Goal: Task Accomplishment & Management: Complete application form

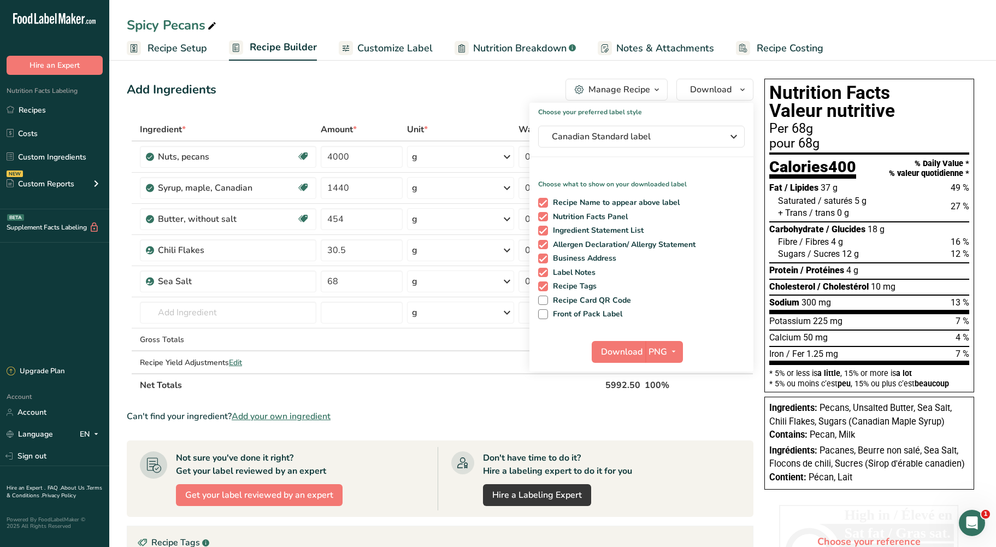
drag, startPoint x: 69, startPoint y: 101, endPoint x: 613, endPoint y: 86, distance: 544.8
click at [69, 101] on link "Recipes" at bounding box center [54, 109] width 109 height 21
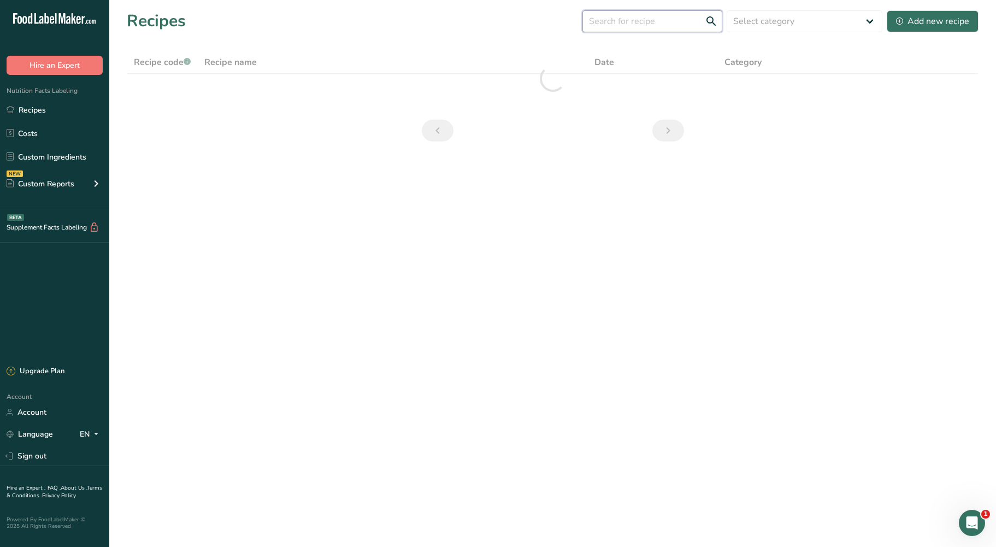
click at [645, 23] on input "text" at bounding box center [652, 21] width 140 height 22
type input "macar"
click at [924, 26] on div "Add new recipe" at bounding box center [932, 21] width 73 height 13
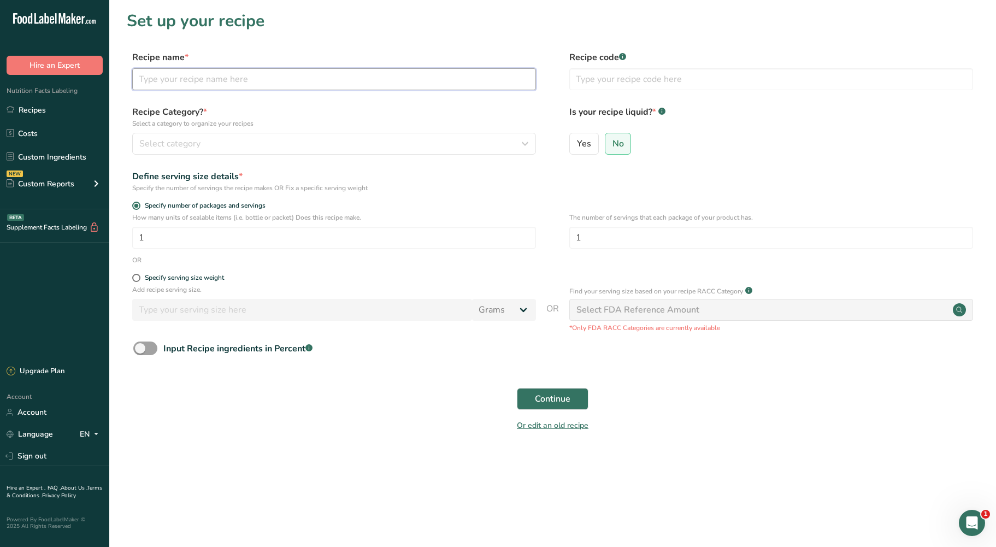
click at [203, 83] on input "text" at bounding box center [334, 79] width 404 height 22
type input "B"
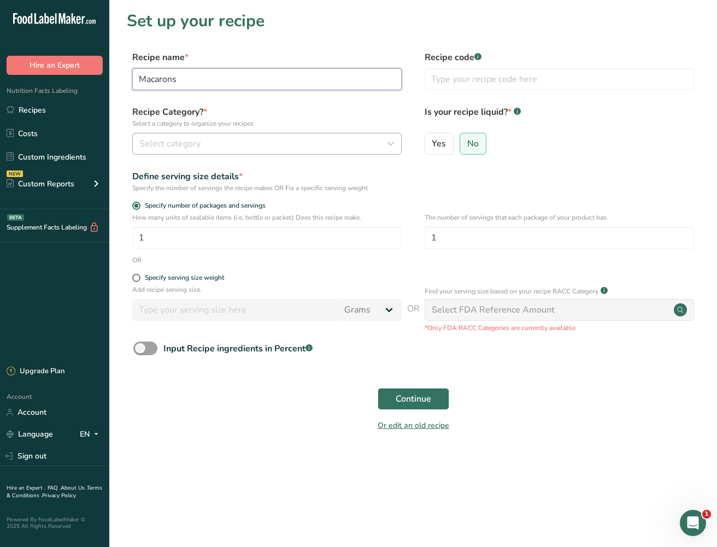
type input "Macarons"
click at [185, 139] on span "Select category" at bounding box center [169, 143] width 61 height 13
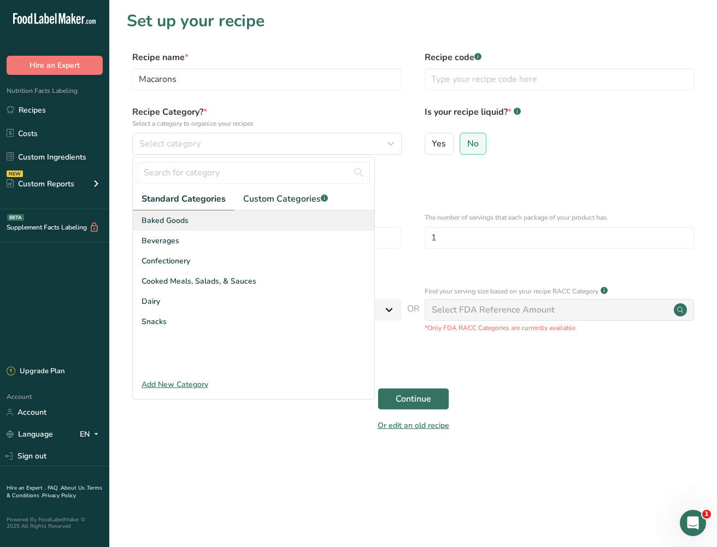
click at [210, 223] on div "Baked Goods" at bounding box center [253, 220] width 241 height 20
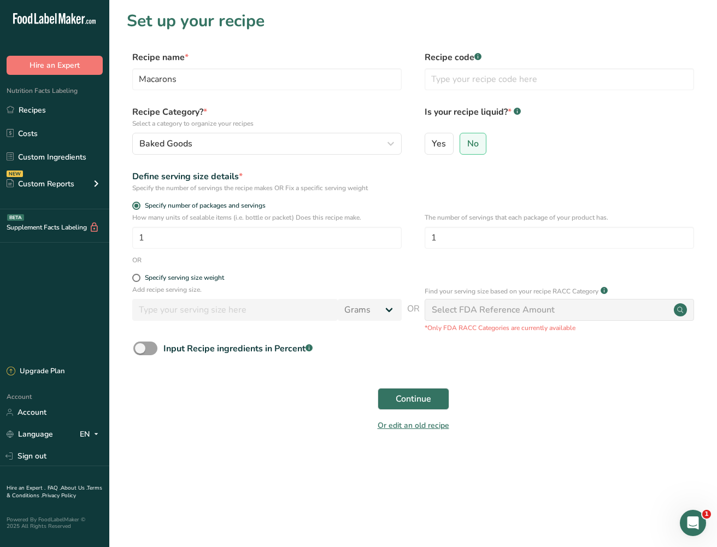
drag, startPoint x: 134, startPoint y: 279, endPoint x: 141, endPoint y: 288, distance: 11.7
click at [137, 283] on div "Specify serving size weight" at bounding box center [266, 279] width 269 height 11
drag, startPoint x: 166, startPoint y: 239, endPoint x: 108, endPoint y: 241, distance: 57.9
click at [109, 241] on section "Set up your recipe Recipe name * Macarons Recipe code .a-a{fill:#347362;}.b-a{f…" at bounding box center [412, 228] width 607 height 456
type input "60"
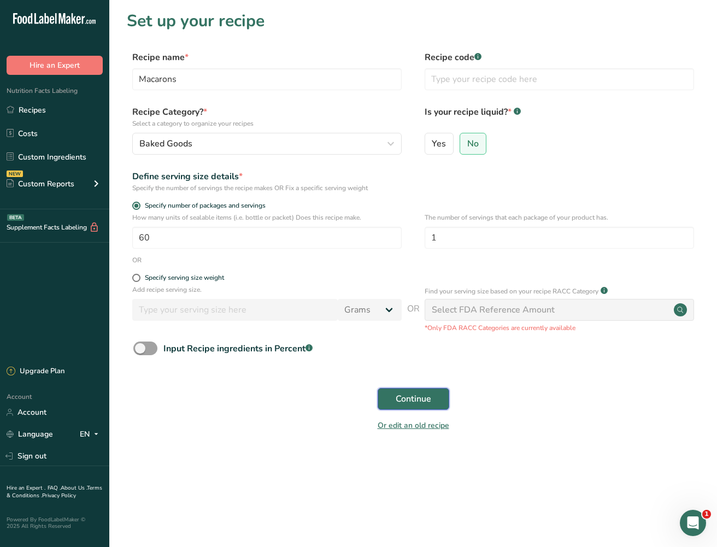
click at [394, 398] on button "Continue" at bounding box center [413, 399] width 72 height 22
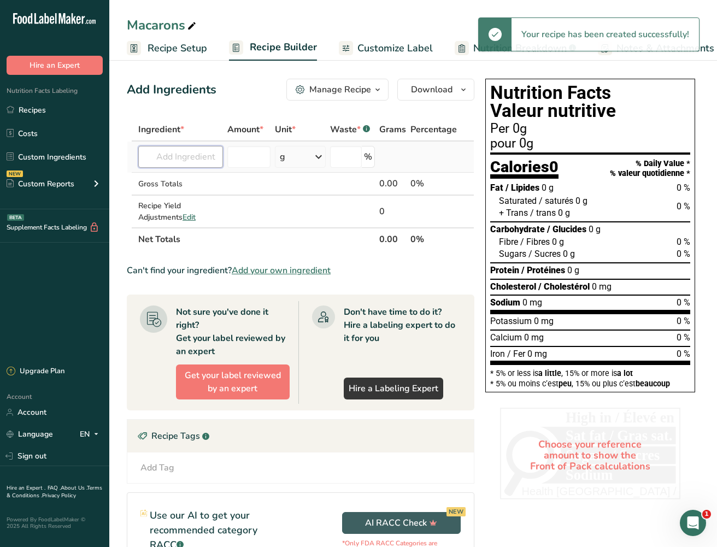
click at [191, 158] on input "text" at bounding box center [180, 157] width 85 height 22
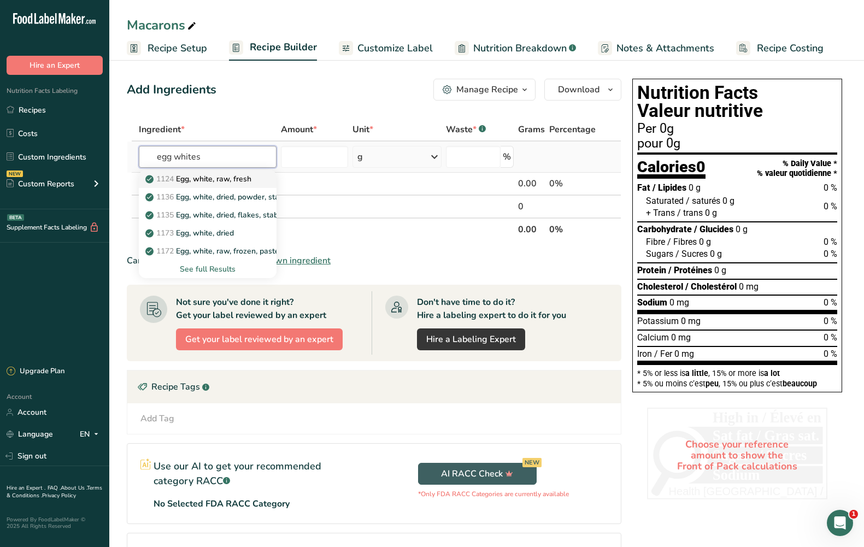
type input "egg whites"
click at [251, 180] on p "1124 Egg, white, raw, fresh" at bounding box center [199, 178] width 104 height 11
type input "Egg, white, raw, fresh"
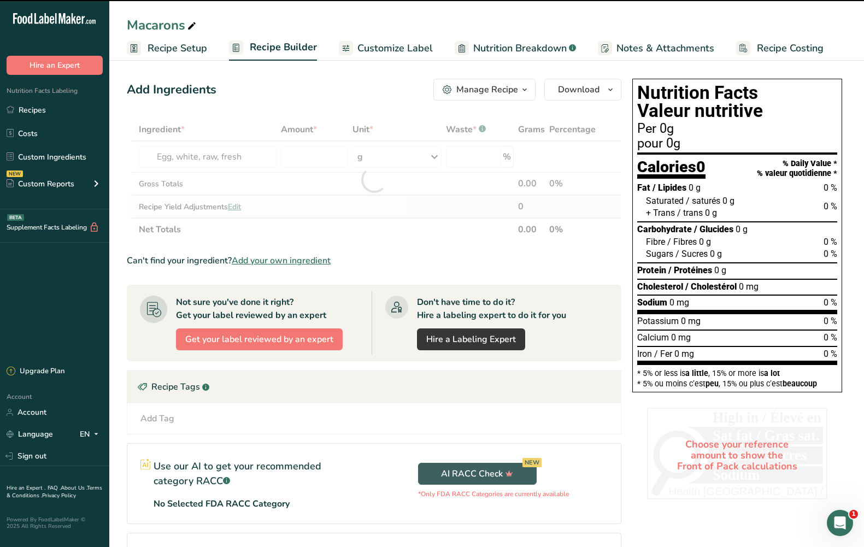
type input "0"
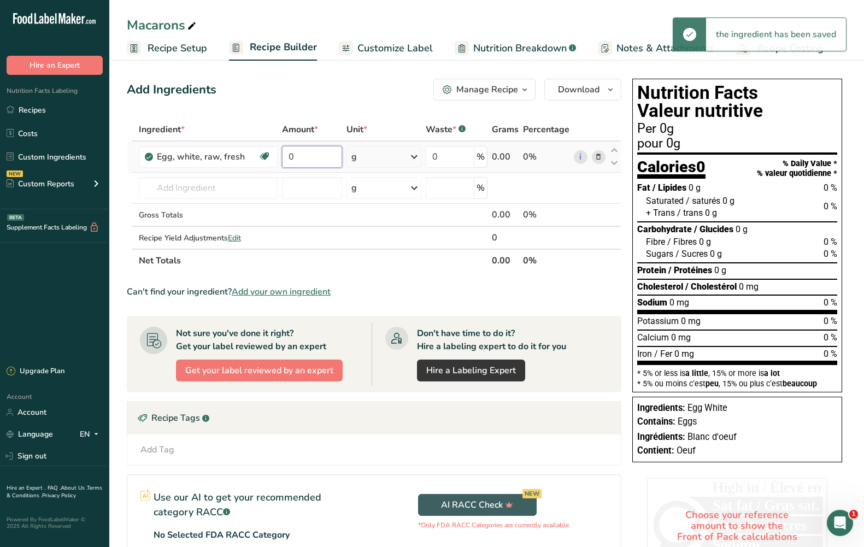
click at [327, 156] on input "0" at bounding box center [312, 157] width 61 height 22
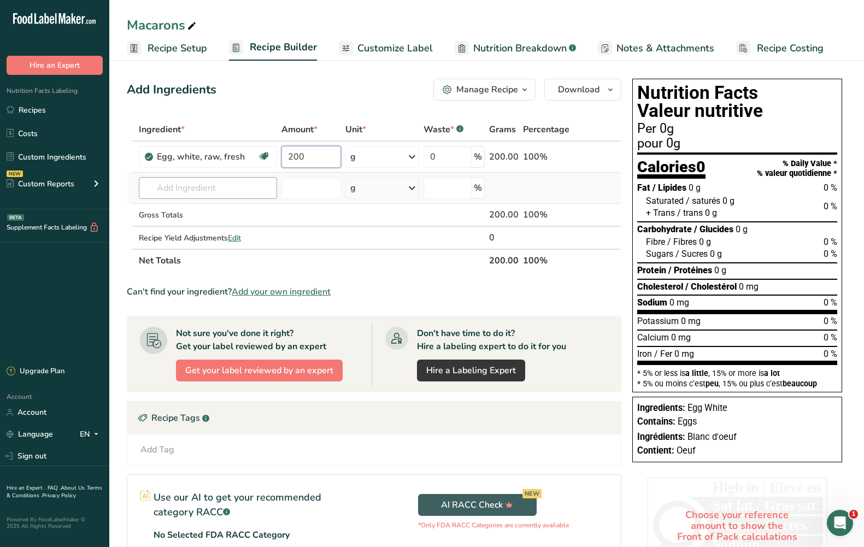
type input "200"
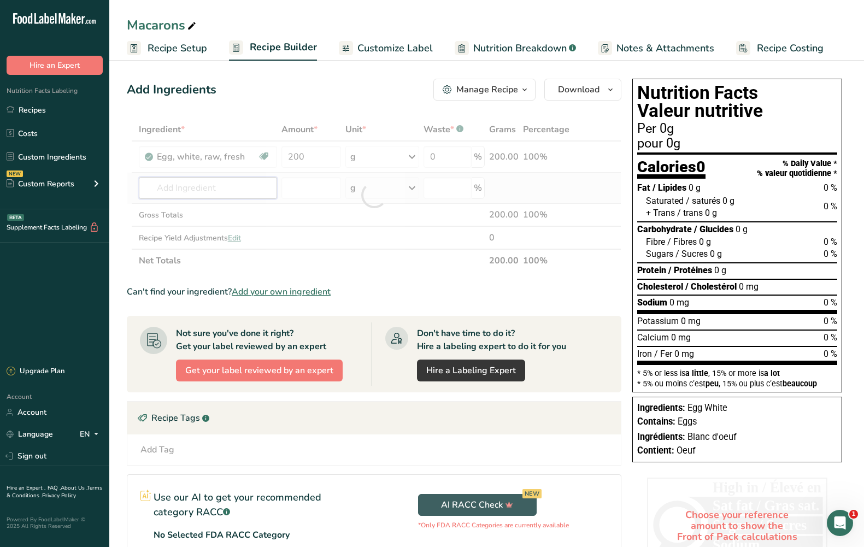
click at [246, 190] on div "Ingredient * Amount * Unit * Waste * .a-a{fill:#347362;}.b-a{fill:#fff;} Grams …" at bounding box center [374, 195] width 494 height 154
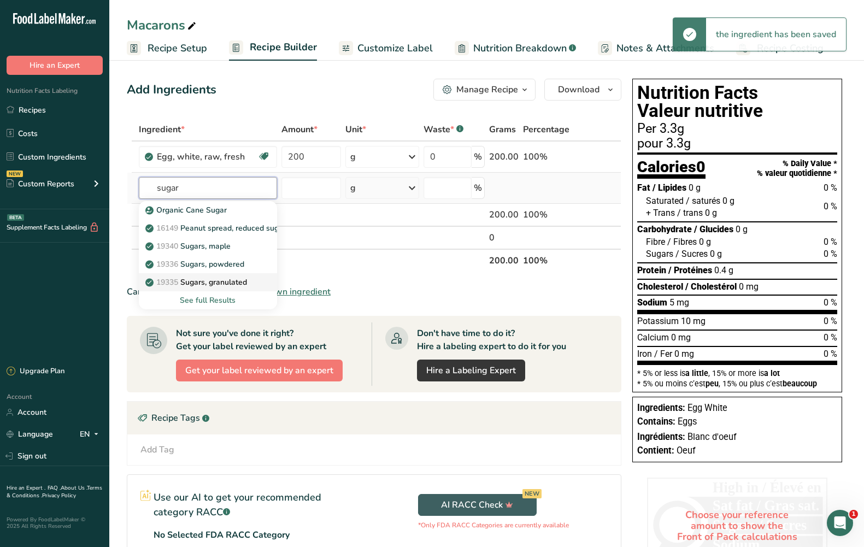
type input "sugar"
click at [241, 287] on p "19335 [GEOGRAPHIC_DATA], granulated" at bounding box center [196, 281] width 99 height 11
type input "Sugars, granulated"
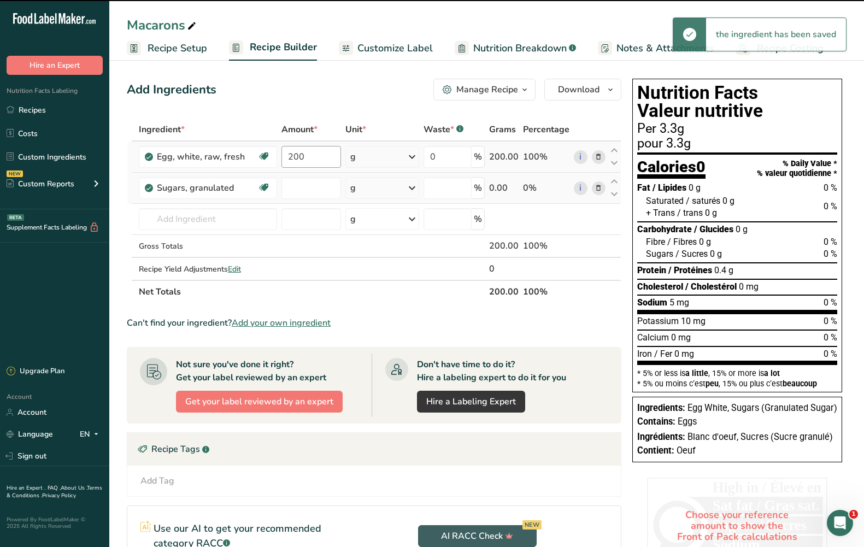
type input "0"
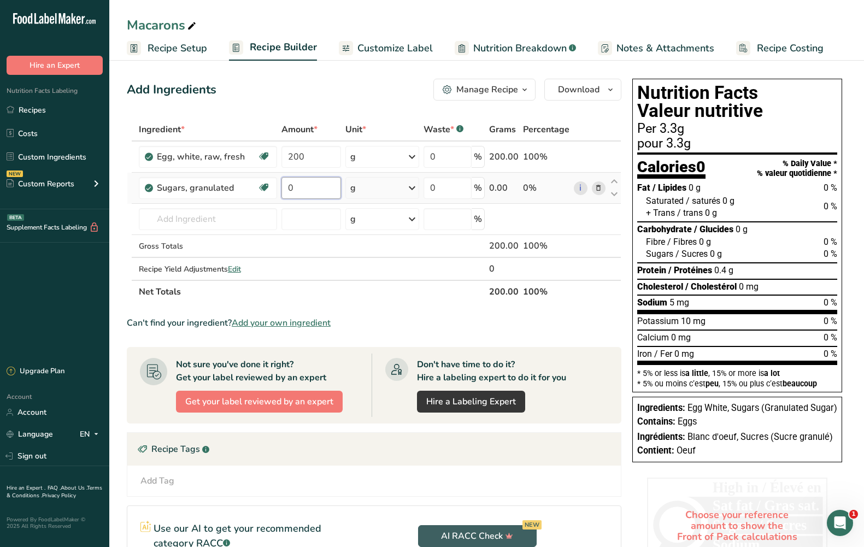
click at [322, 188] on input "0" at bounding box center [311, 188] width 60 height 22
type input "100"
click at [232, 211] on div "Ingredient * Amount * Unit * Waste * .a-a{fill:#347362;}.b-a{fill:#fff;} Grams …" at bounding box center [374, 210] width 494 height 185
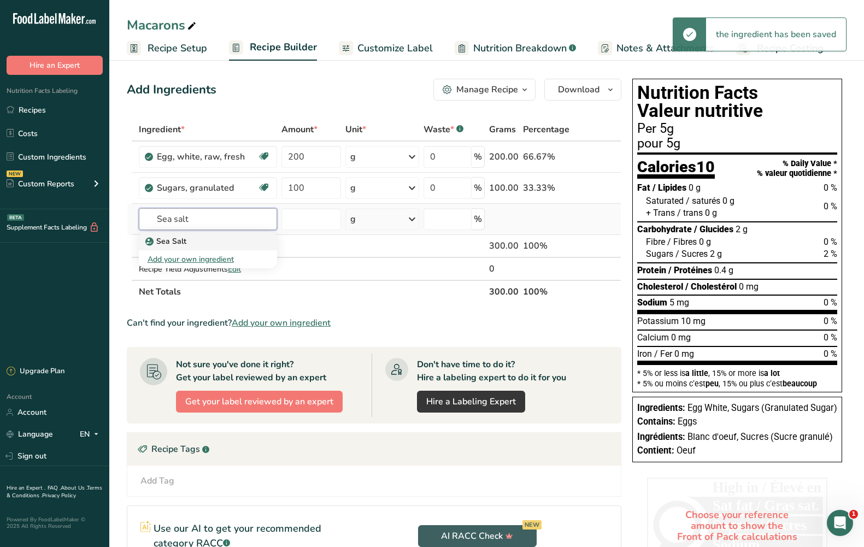
type input "Sea salt"
click at [237, 243] on div "Sea Salt" at bounding box center [198, 240] width 103 height 11
type input "Sea Salt"
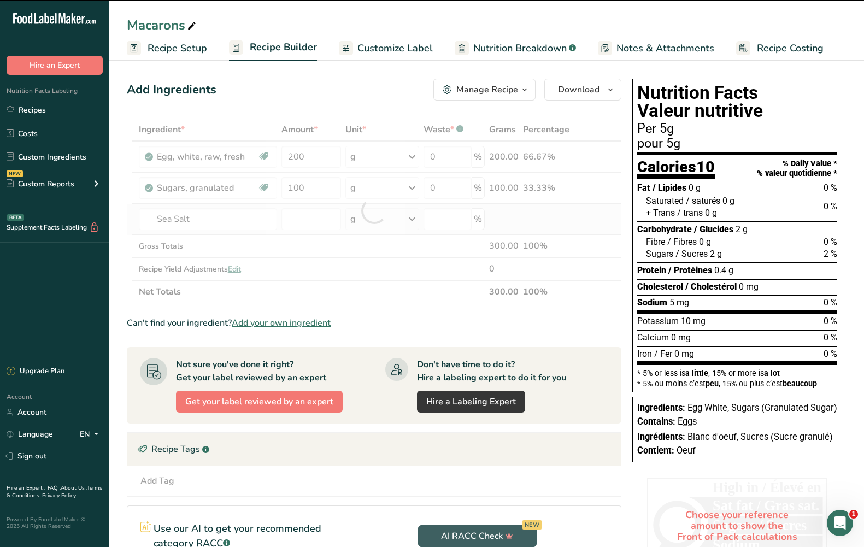
type input "0"
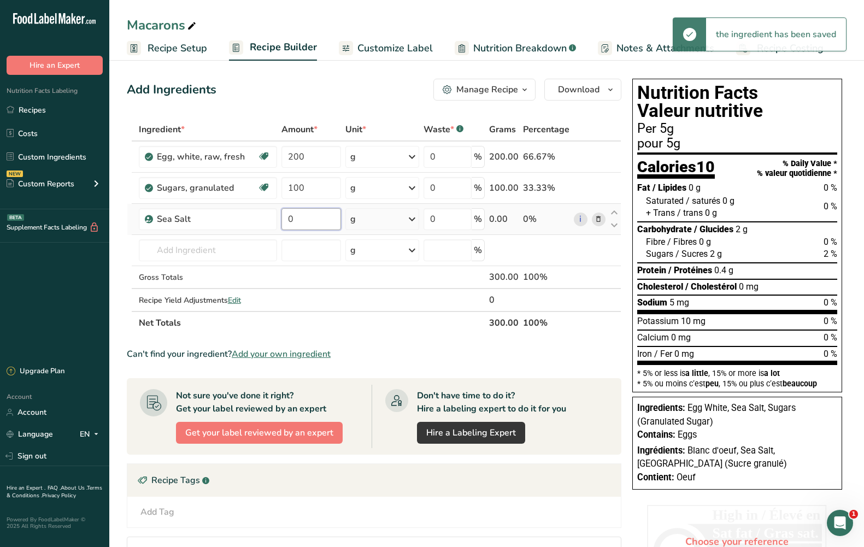
click at [318, 220] on input "0" at bounding box center [311, 219] width 60 height 22
type input "5"
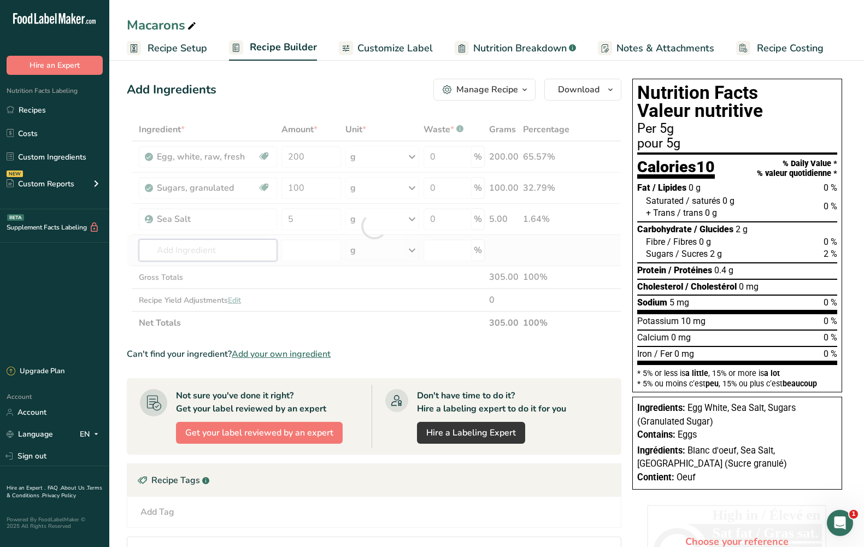
click at [250, 245] on div "Ingredient * Amount * Unit * Waste * .a-a{fill:#347362;}.b-a{fill:#fff;} Grams …" at bounding box center [374, 226] width 494 height 216
type input "ic"
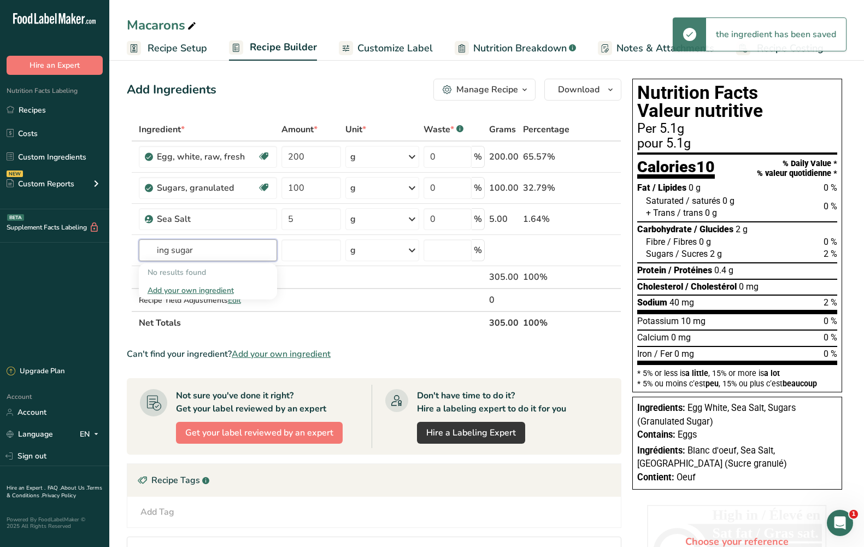
drag, startPoint x: 250, startPoint y: 245, endPoint x: 97, endPoint y: 249, distance: 152.5
click at [97, 249] on div ".a-20{fill:#fff;} Hire an Expert Nutrition Facts Labeling Recipes Costs Custom …" at bounding box center [432, 360] width 864 height 721
drag, startPoint x: 217, startPoint y: 251, endPoint x: 72, endPoint y: 250, distance: 145.9
click at [72, 250] on div ".a-20{fill:#fff;} Hire an Expert Nutrition Facts Labeling Recipes Costs Custom …" at bounding box center [432, 360] width 864 height 721
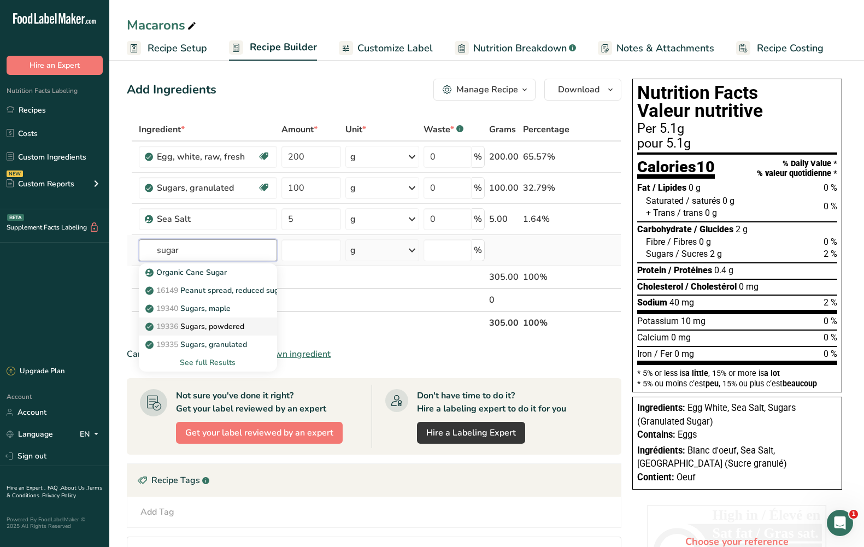
type input "sugar"
click at [197, 322] on p "19336 Sugars, powdered" at bounding box center [195, 326] width 97 height 11
type input "Sugars, powdered"
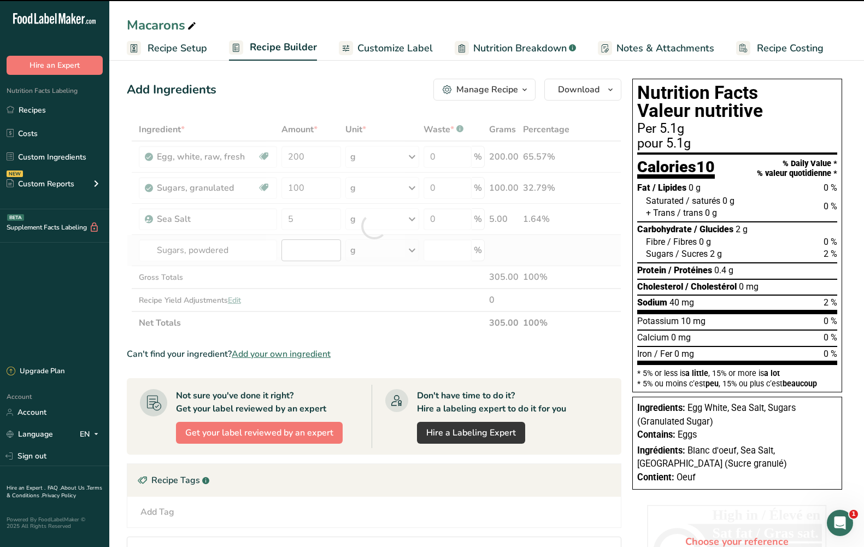
type input "0"
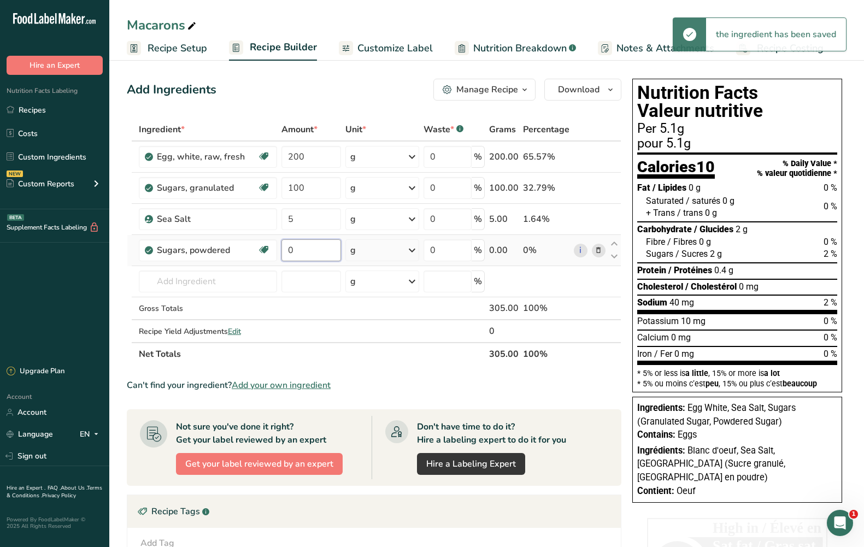
drag, startPoint x: 306, startPoint y: 253, endPoint x: 279, endPoint y: 253, distance: 26.8
click at [279, 253] on td "0" at bounding box center [311, 250] width 64 height 31
type input "400"
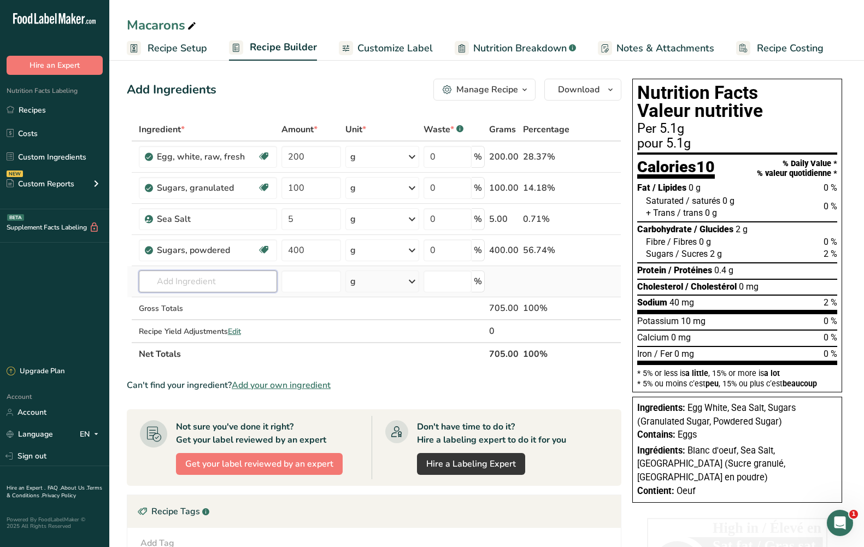
click at [215, 284] on div "Ingredient * Amount * Unit * Waste * .a-a{fill:#347362;}.b-a{fill:#fff;} Grams …" at bounding box center [374, 241] width 494 height 247
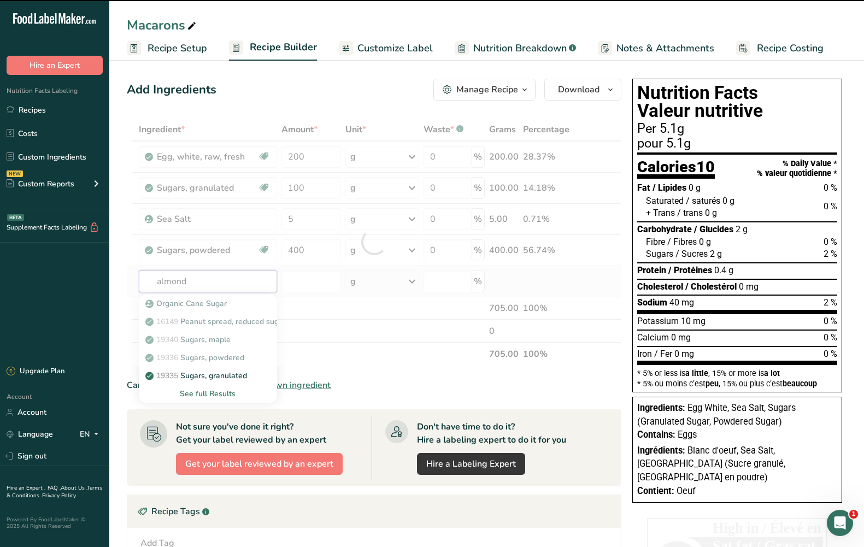
type input "almond"
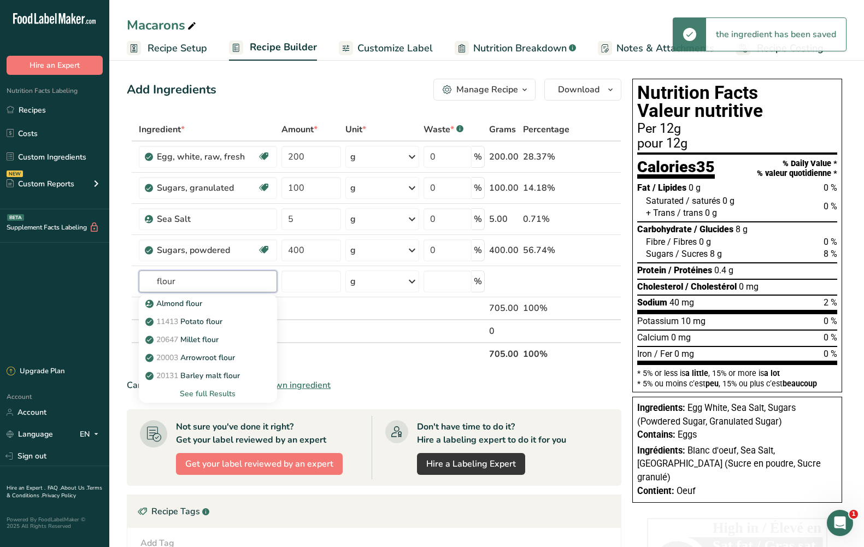
drag, startPoint x: 215, startPoint y: 284, endPoint x: 98, endPoint y: 285, distance: 117.5
click at [98, 285] on div ".a-20{fill:#fff;} Hire an Expert Nutrition Facts Labeling Recipes Costs Custom …" at bounding box center [432, 376] width 864 height 752
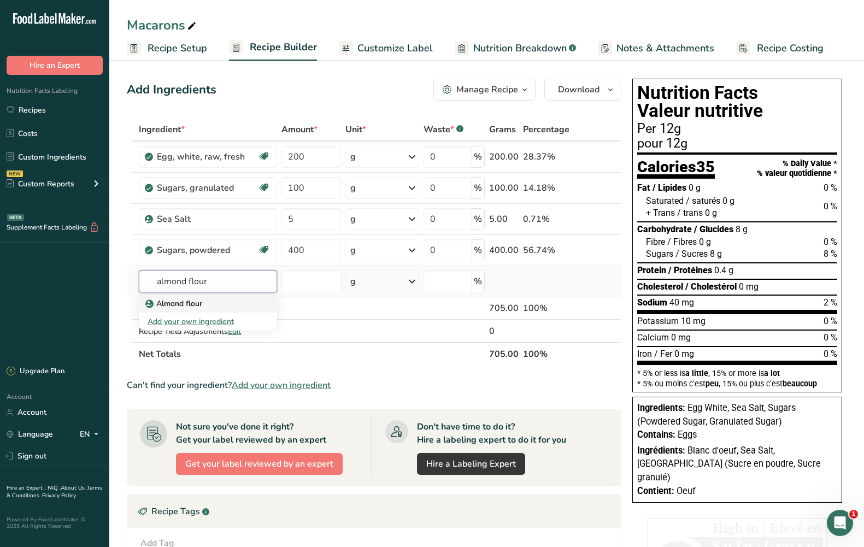
type input "almond flour"
click at [176, 305] on p "Almond flour" at bounding box center [174, 303] width 55 height 11
type input "Almond flour"
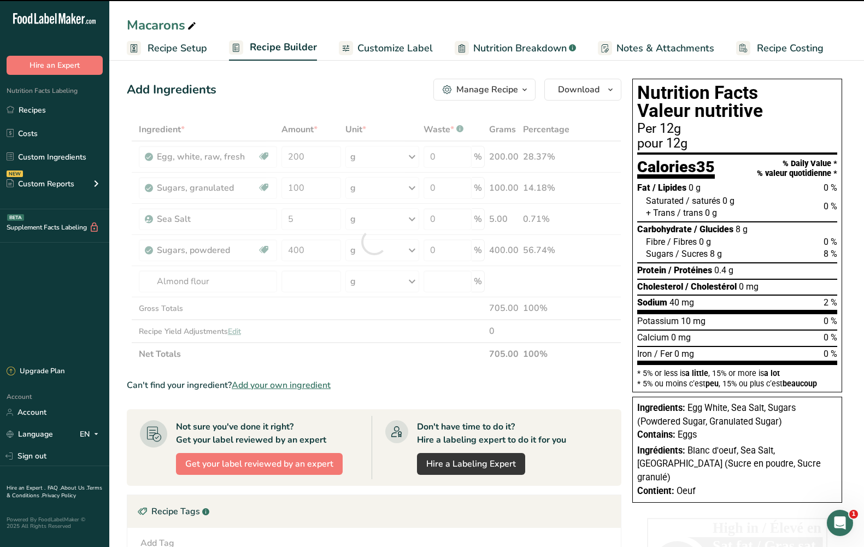
type input "0"
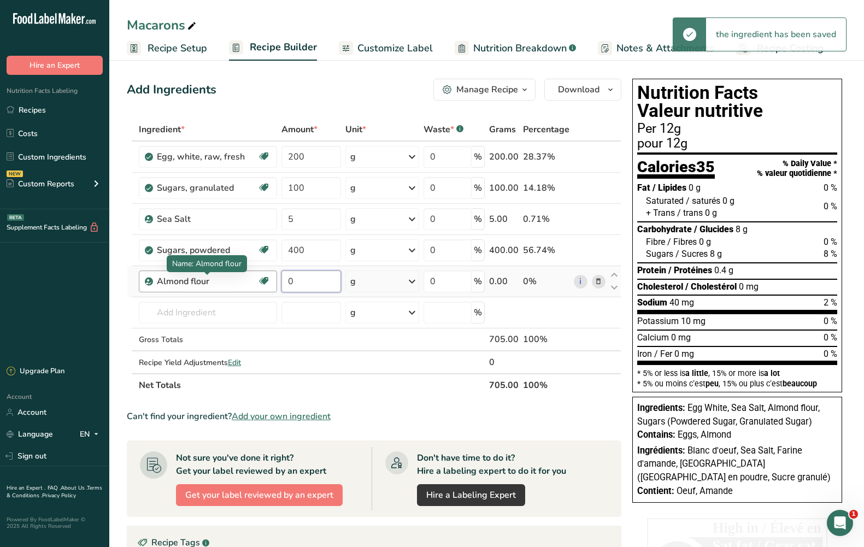
drag, startPoint x: 308, startPoint y: 283, endPoint x: 253, endPoint y: 284, distance: 54.6
click at [253, 284] on tr "Almond flour Vegan Vegetarian Organic Organic Certified Non-GMO Kosher Pareve K…" at bounding box center [373, 281] width 493 height 31
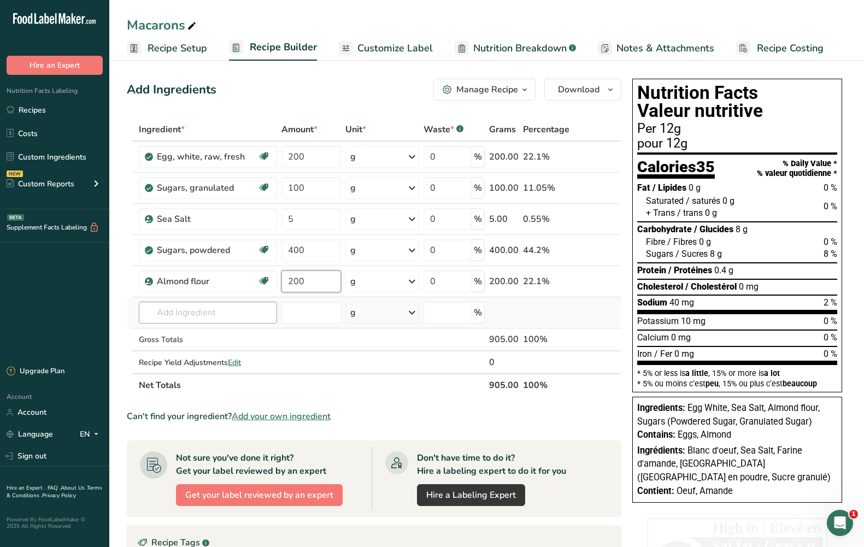
type input "200"
click at [185, 318] on div "Ingredient * Amount * Unit * Waste * .a-a{fill:#347362;}.b-a{fill:#fff;} Grams …" at bounding box center [374, 257] width 494 height 279
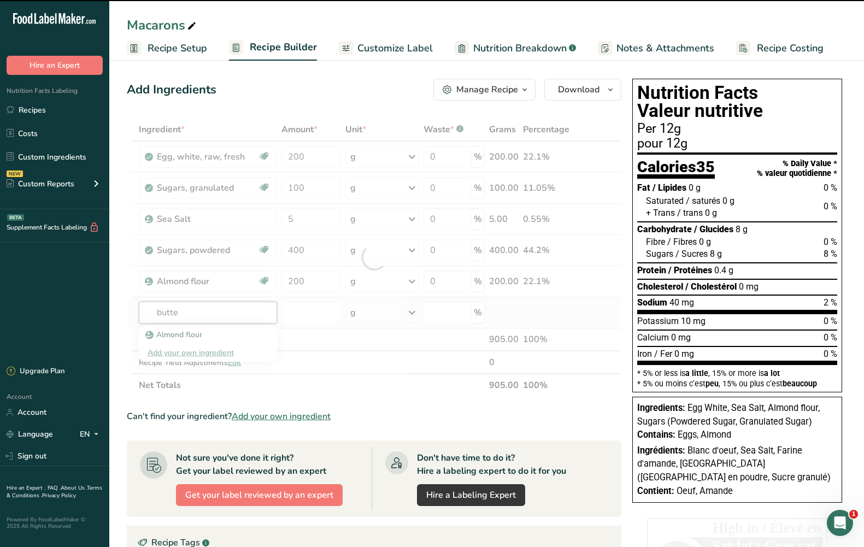
type input "butter"
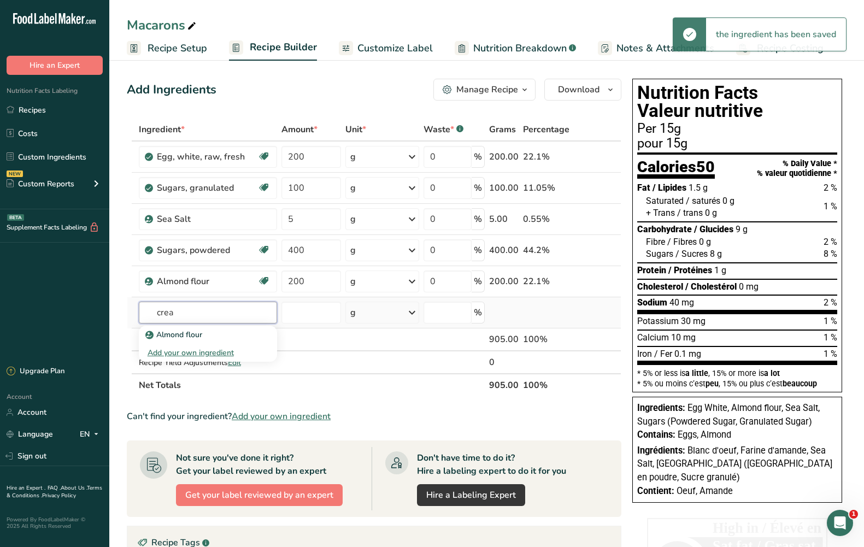
type input "cream"
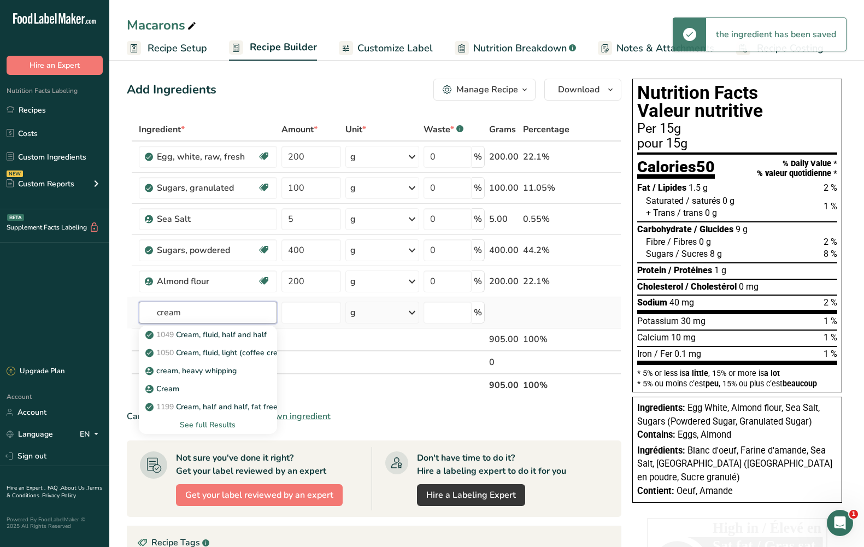
drag, startPoint x: 184, startPoint y: 318, endPoint x: 140, endPoint y: 322, distance: 43.3
click at [140, 322] on input "cream" at bounding box center [208, 313] width 138 height 22
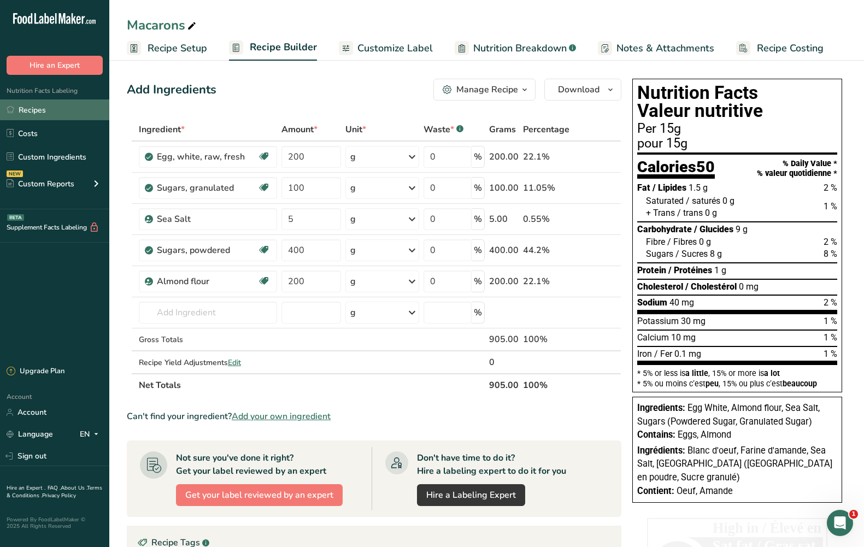
click at [95, 112] on link "Recipes" at bounding box center [54, 109] width 109 height 21
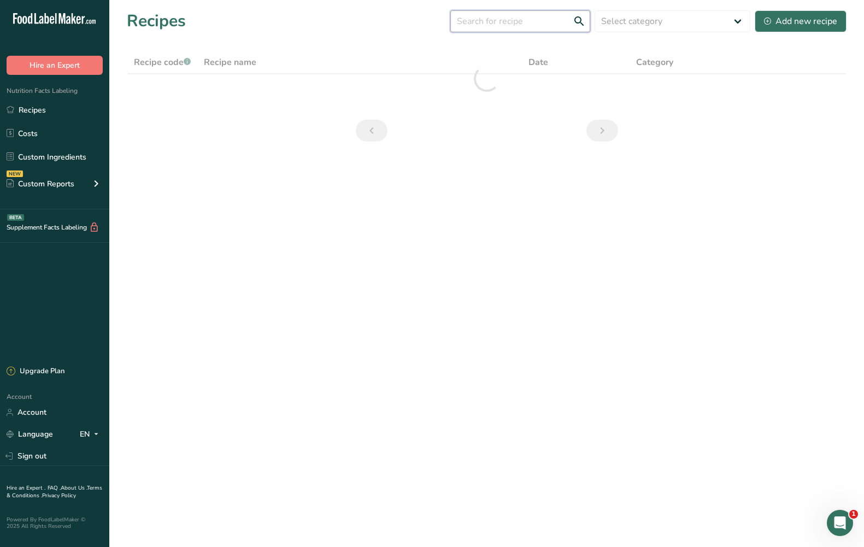
click at [497, 23] on input "text" at bounding box center [520, 21] width 140 height 22
type input "buttercream"
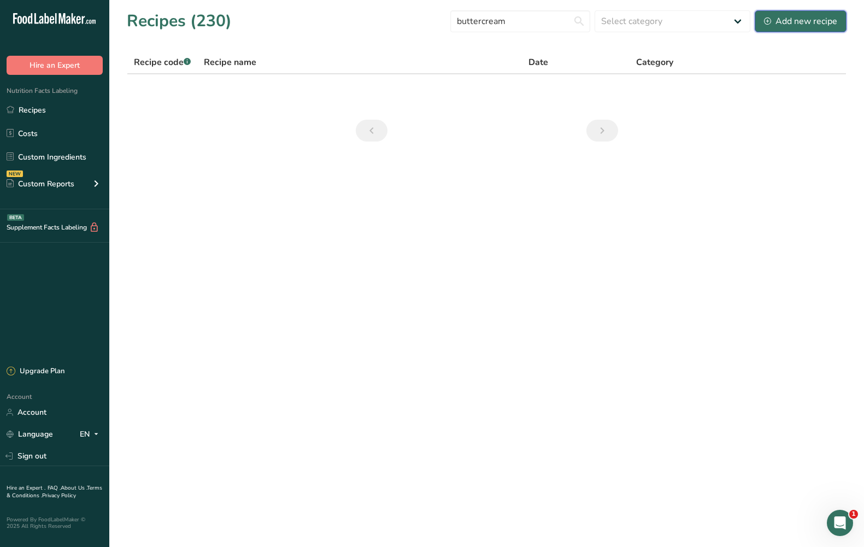
click at [794, 22] on div "Add new recipe" at bounding box center [800, 21] width 73 height 13
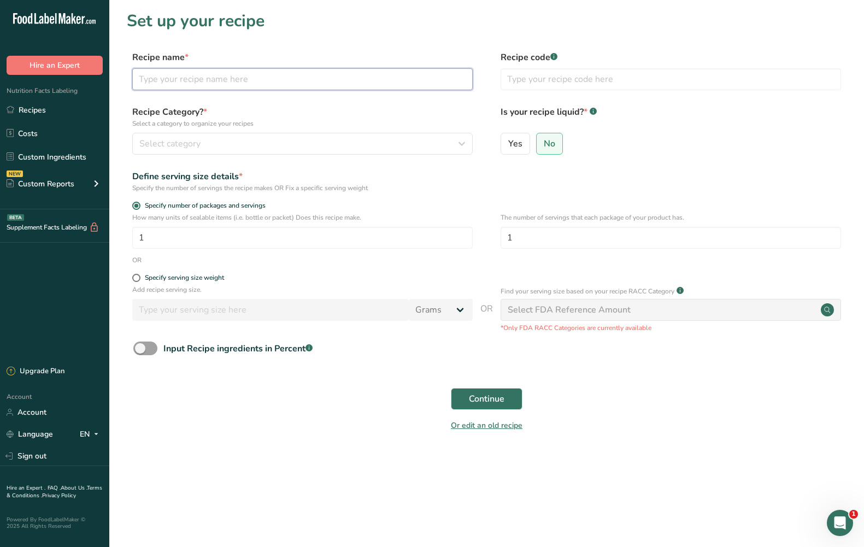
click at [223, 84] on input "text" at bounding box center [302, 79] width 340 height 22
type input "Buttercream"
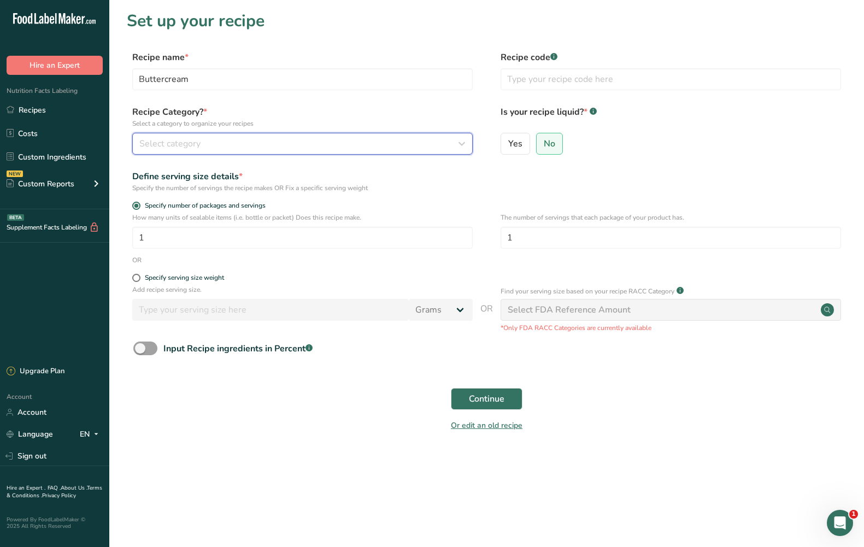
click at [180, 138] on span "Select category" at bounding box center [169, 143] width 61 height 13
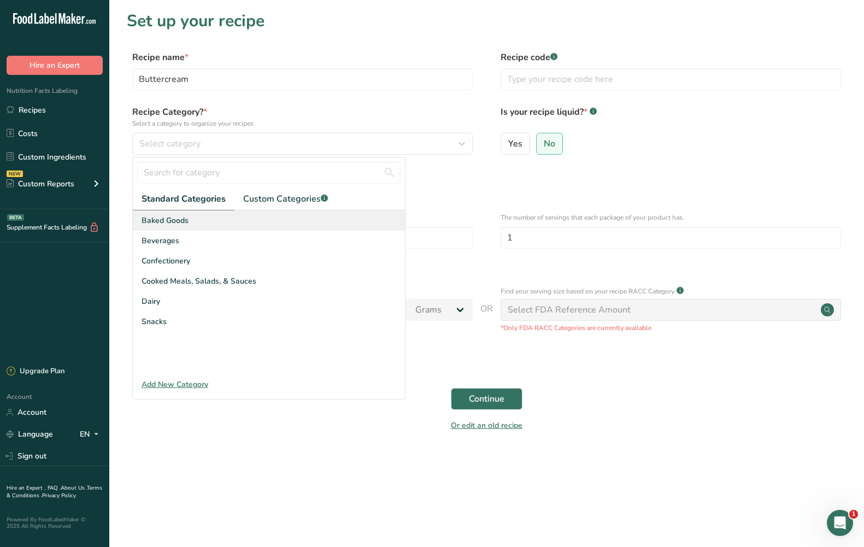
click at [170, 219] on span "Baked Goods" at bounding box center [164, 220] width 47 height 11
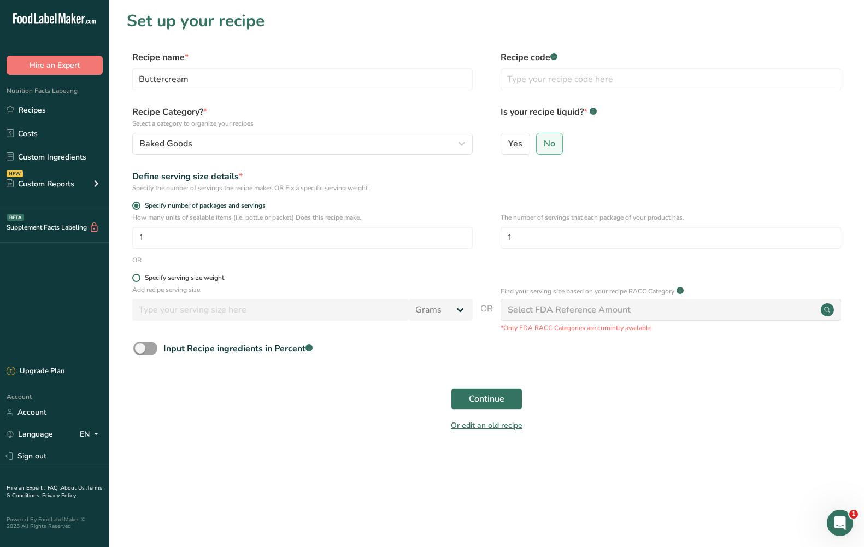
click at [135, 279] on span at bounding box center [136, 278] width 8 height 8
click at [135, 279] on input "Specify serving size weight" at bounding box center [135, 277] width 7 height 7
radio input "true"
radio input "false"
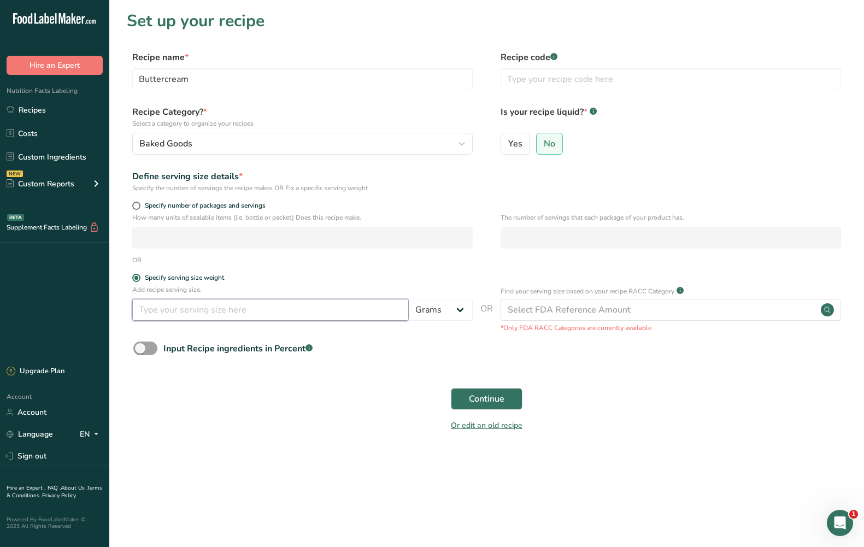
click at [201, 300] on input "number" at bounding box center [270, 310] width 276 height 22
click at [276, 309] on input "number" at bounding box center [270, 310] width 276 height 22
type input "7840"
click at [464, 394] on button "Continue" at bounding box center [487, 399] width 72 height 22
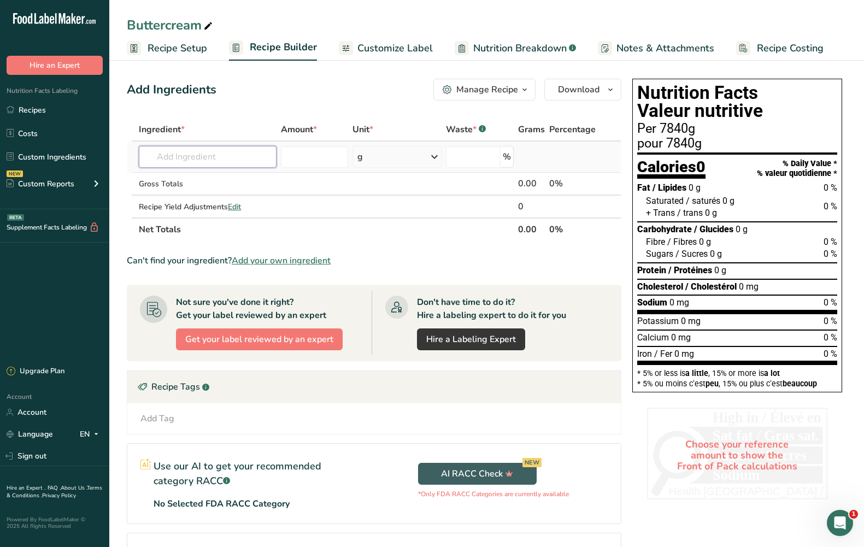
click at [221, 159] on input "text" at bounding box center [208, 157] width 138 height 22
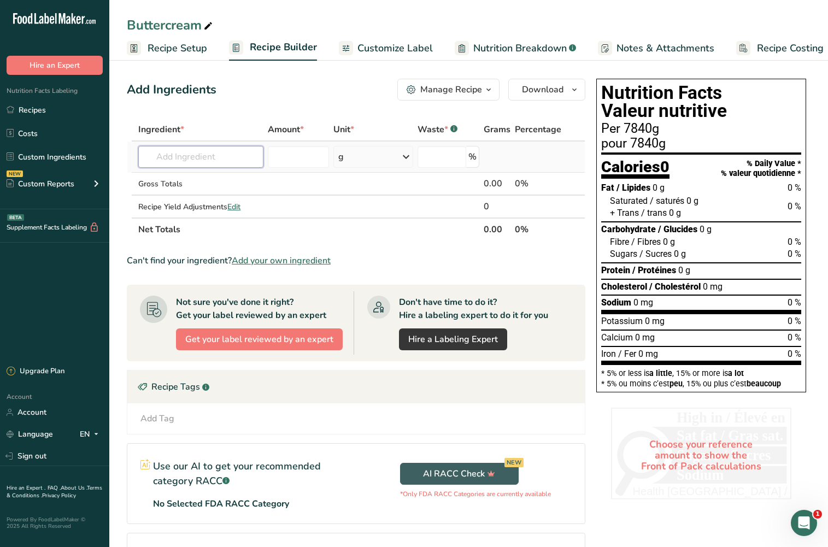
click at [202, 154] on input "text" at bounding box center [200, 157] width 125 height 22
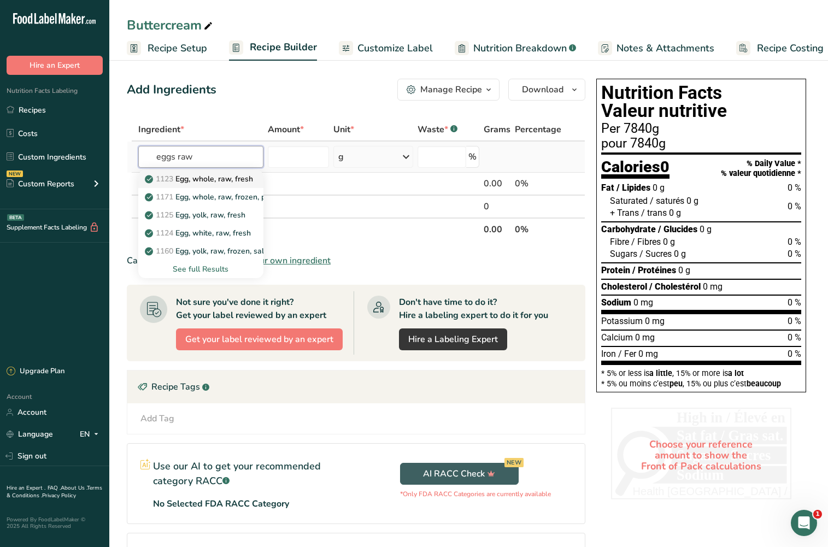
type input "eggs raw"
click at [217, 177] on p "1123 Egg, whole, raw, fresh" at bounding box center [200, 178] width 106 height 11
type input "Egg, whole, raw, fresh"
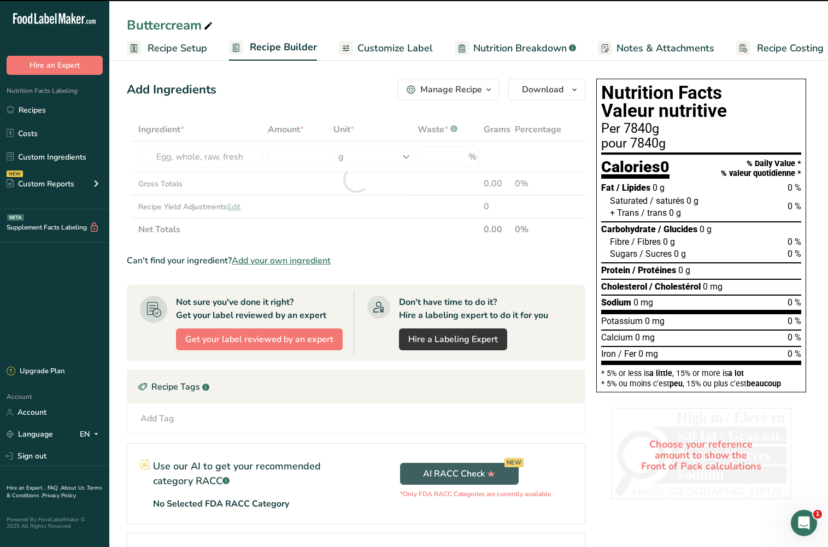
type input "0"
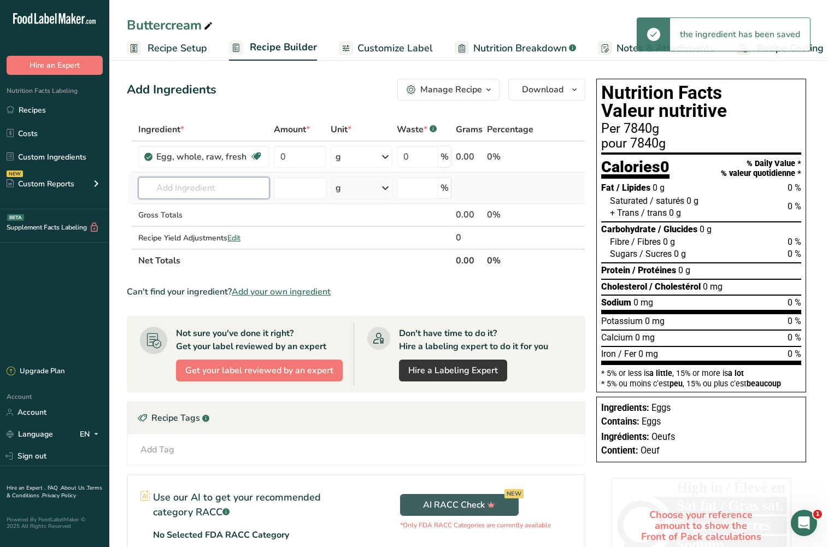
click at [194, 190] on input "text" at bounding box center [203, 188] width 131 height 22
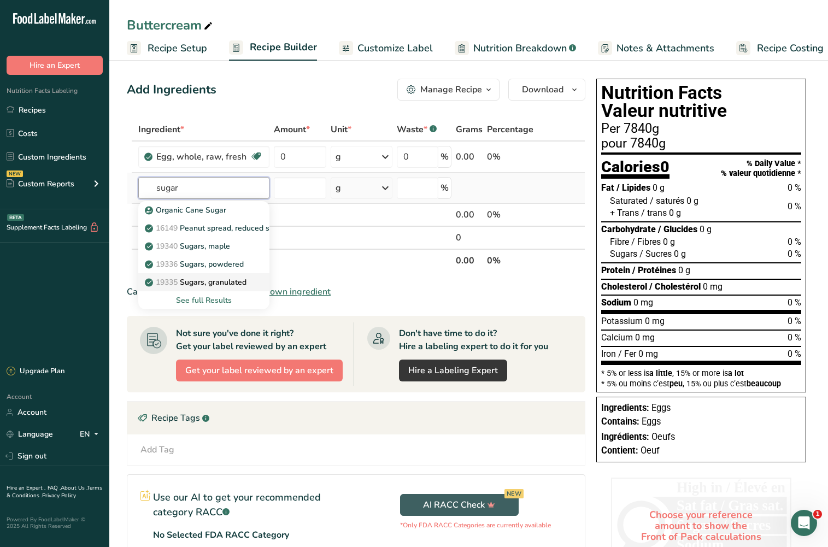
type input "sugar"
click at [235, 286] on p "19335 [GEOGRAPHIC_DATA], granulated" at bounding box center [196, 281] width 99 height 11
type input "Sugars, granulated"
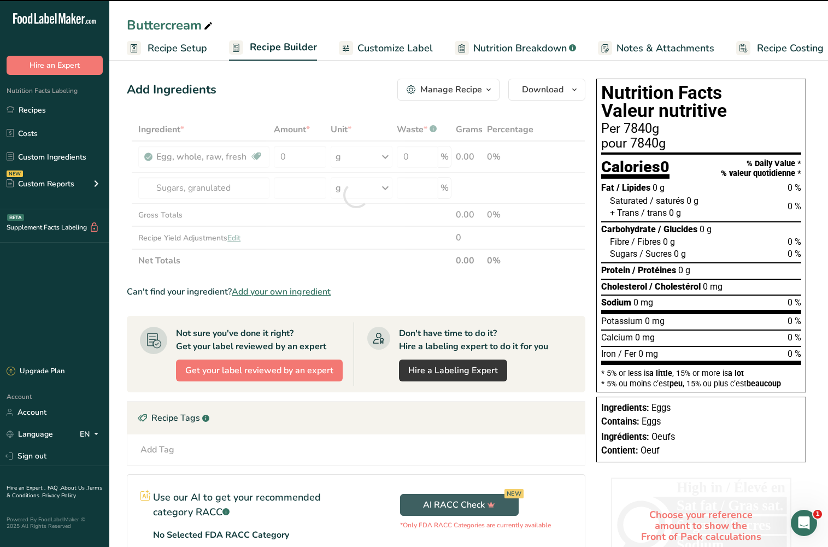
type input "0"
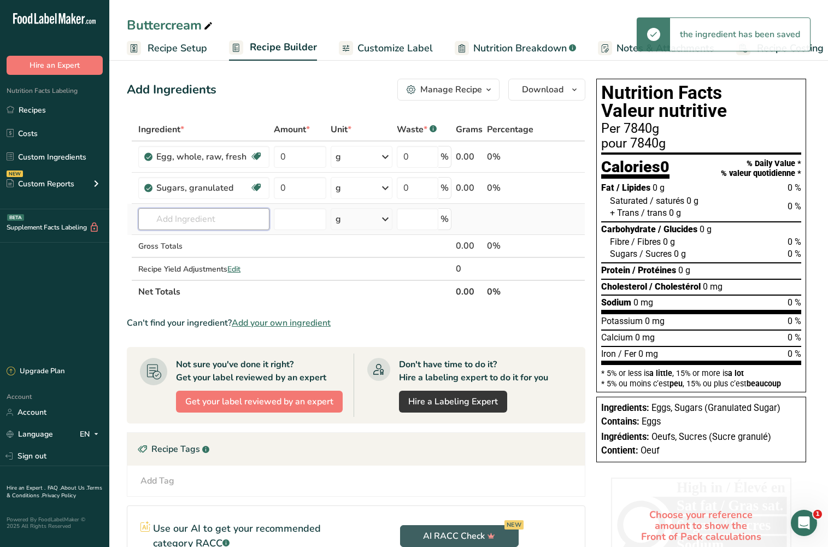
click at [202, 223] on input "text" at bounding box center [203, 219] width 131 height 22
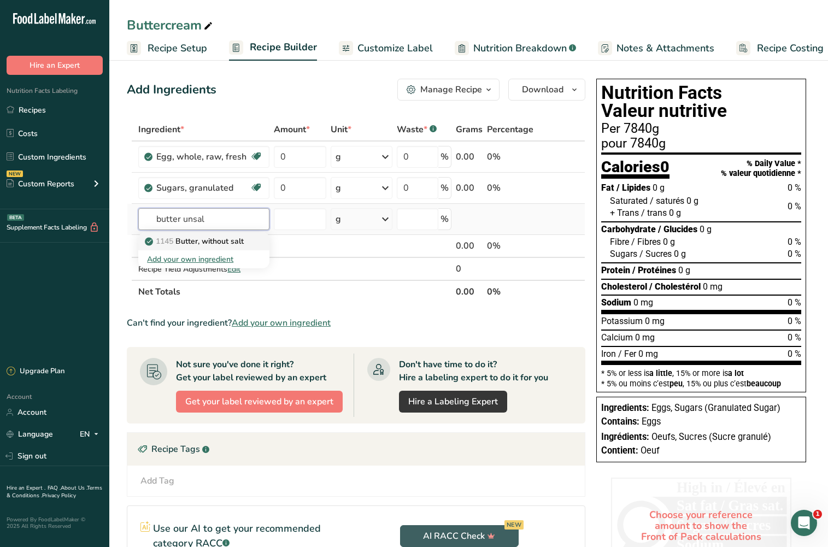
type input "butter unsal"
click at [210, 242] on p "1145 Butter, without salt" at bounding box center [195, 240] width 97 height 11
type input "Butter, without salt"
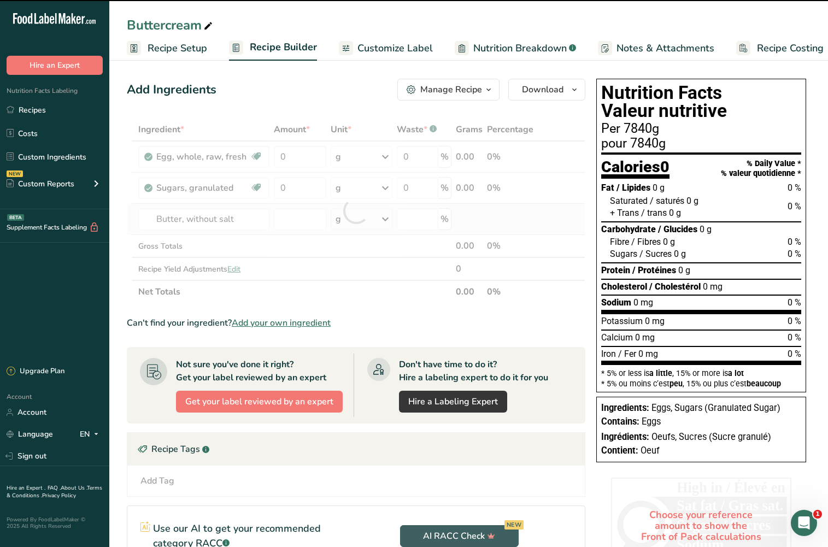
type input "0"
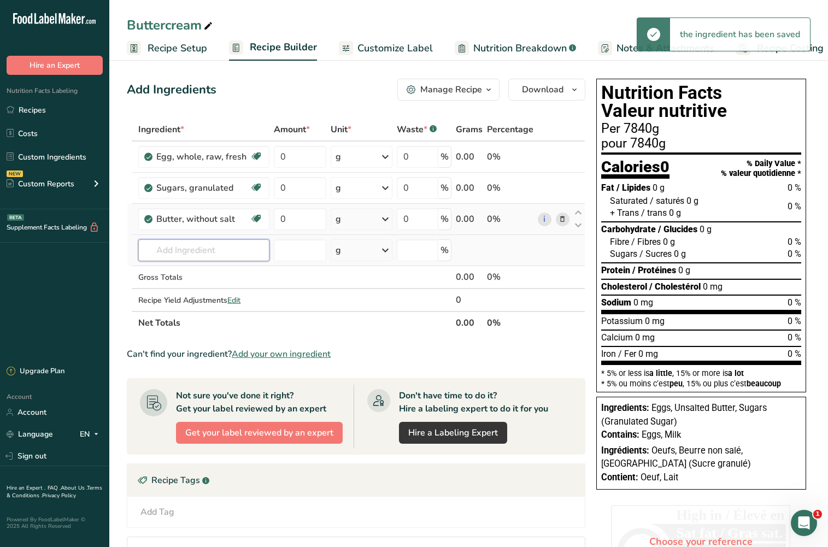
click at [196, 249] on input "text" at bounding box center [203, 250] width 131 height 22
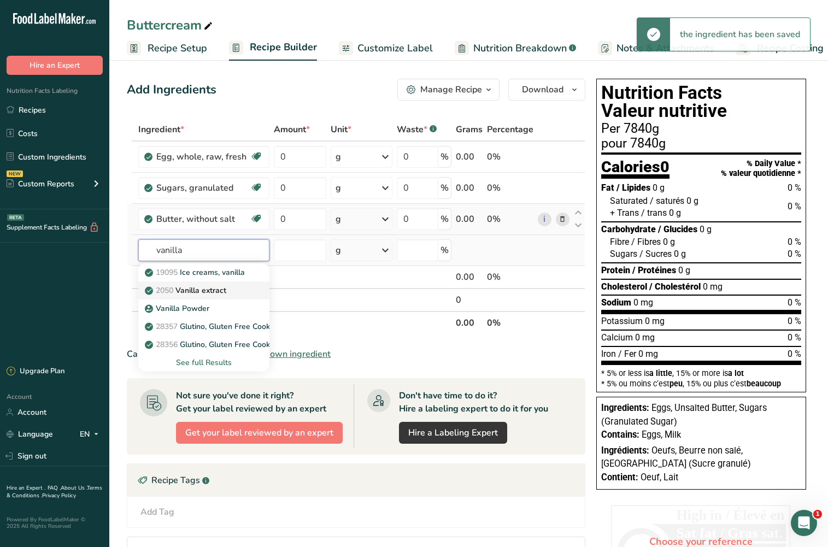
type input "vanilla"
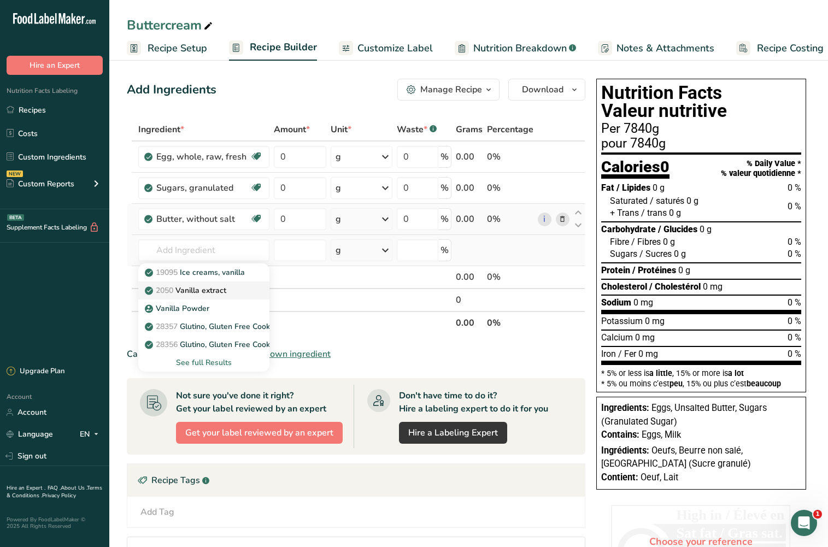
click at [209, 290] on p "2050 Vanilla extract" at bounding box center [186, 290] width 79 height 11
type input "Vanilla extract"
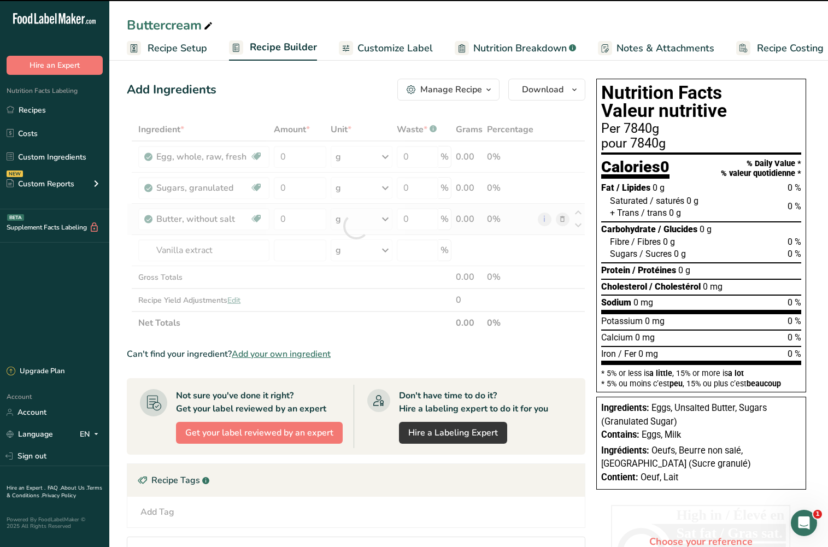
type input "0"
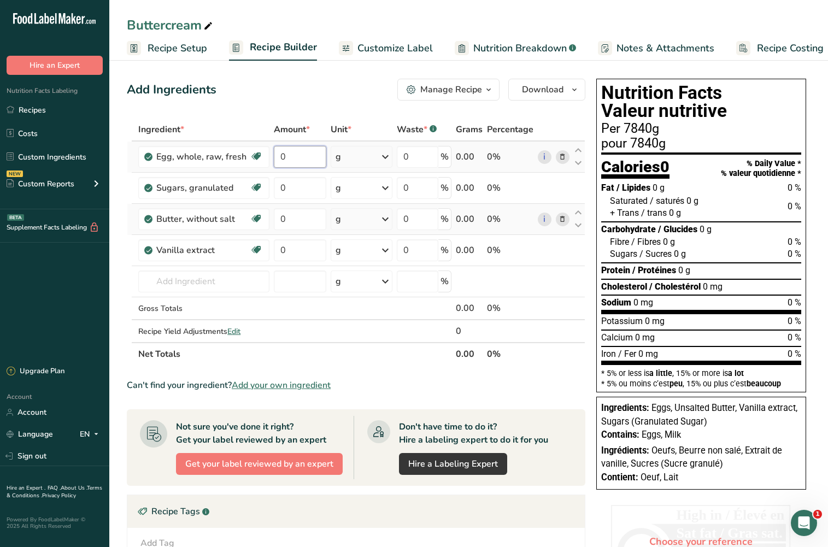
click at [306, 165] on input "0" at bounding box center [300, 157] width 53 height 22
type input "1404"
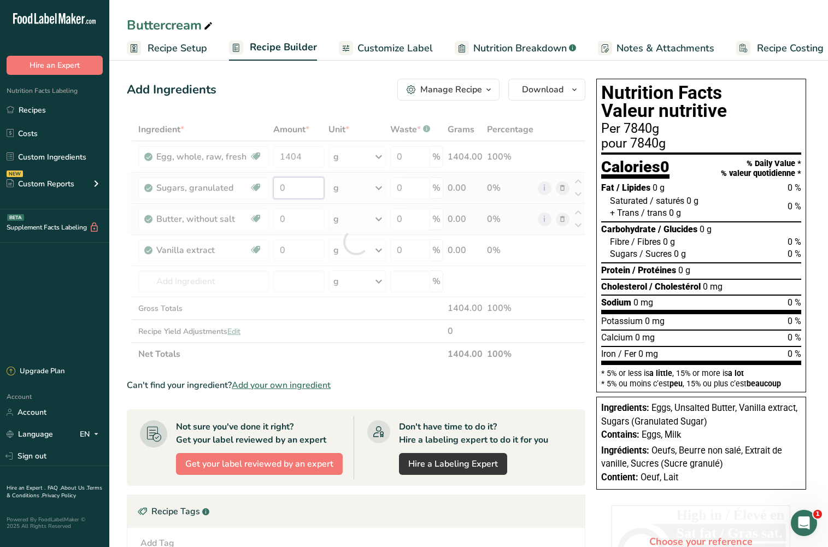
click at [316, 193] on div "Ingredient * Amount * Unit * Waste * .a-a{fill:#347362;}.b-a{fill:#fff;} Grams …" at bounding box center [356, 241] width 458 height 247
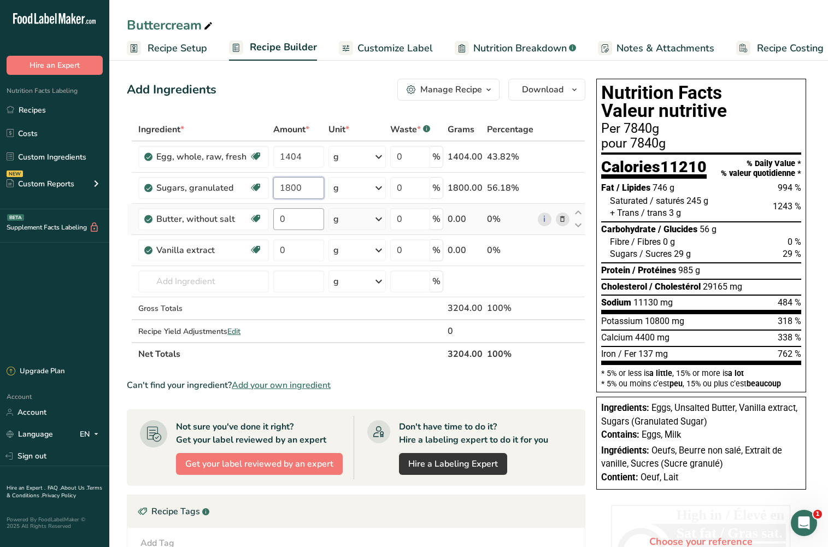
type input "1800"
click at [308, 214] on div "Ingredient * Amount * Unit * Waste * .a-a{fill:#347362;}.b-a{fill:#fff;} Grams …" at bounding box center [356, 241] width 458 height 247
type input "4540"
click at [288, 249] on div "Ingredient * Amount * Unit * Waste * .a-a{fill:#347362;}.b-a{fill:#fff;} Grams …" at bounding box center [356, 241] width 458 height 247
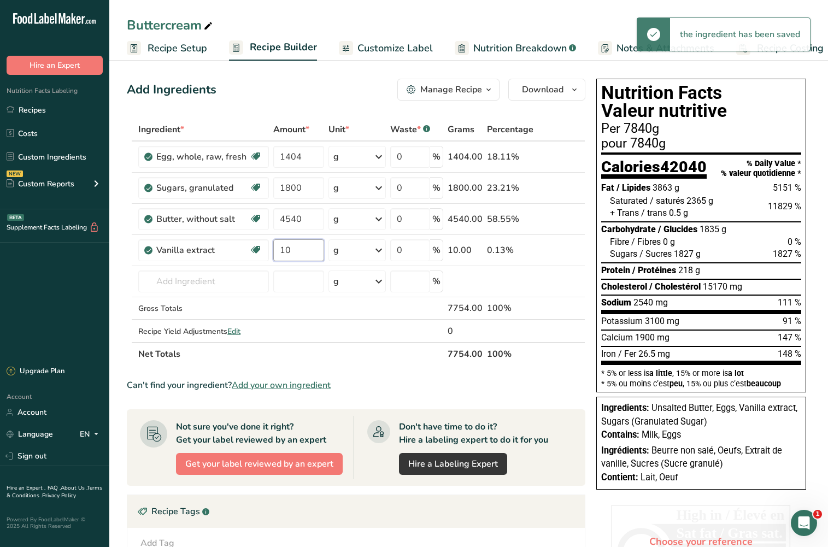
type input "10"
click at [480, 90] on div "Manage Recipe" at bounding box center [451, 89] width 62 height 13
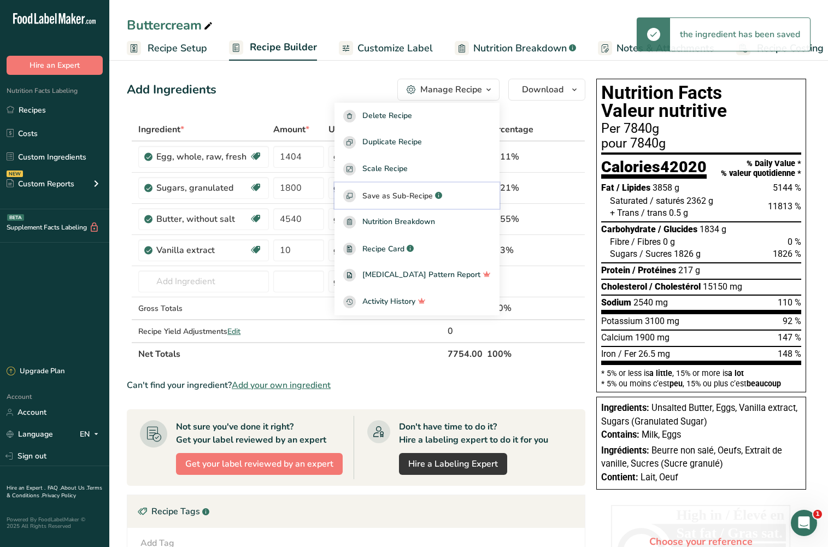
click at [442, 197] on div ".a-a{fill:#347362;}.b-a{fill:#fff;}" at bounding box center [437, 196] width 9 height 13
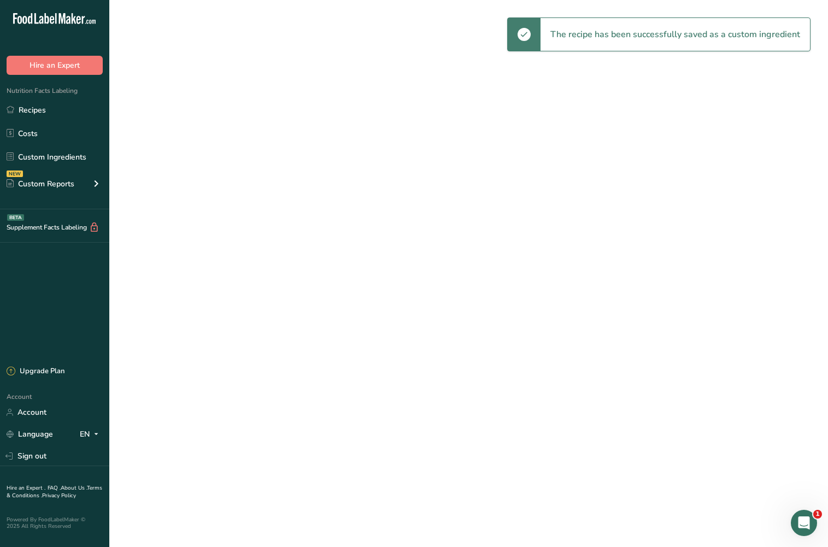
select select "30"
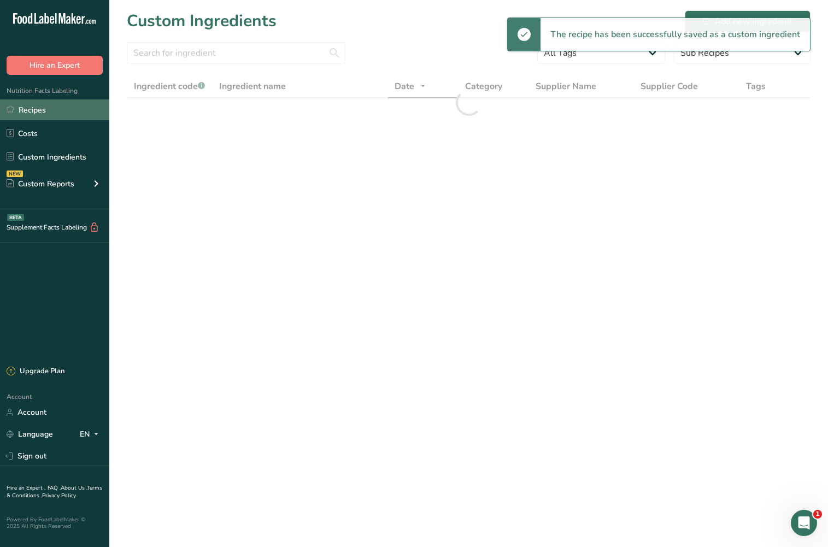
click at [53, 111] on link "Recipes" at bounding box center [54, 109] width 109 height 21
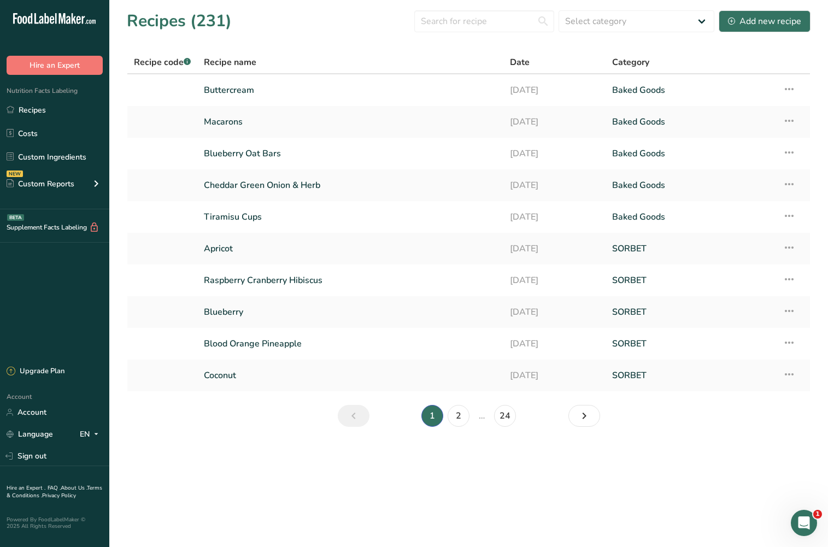
click at [239, 122] on link "Macarons" at bounding box center [350, 121] width 293 height 23
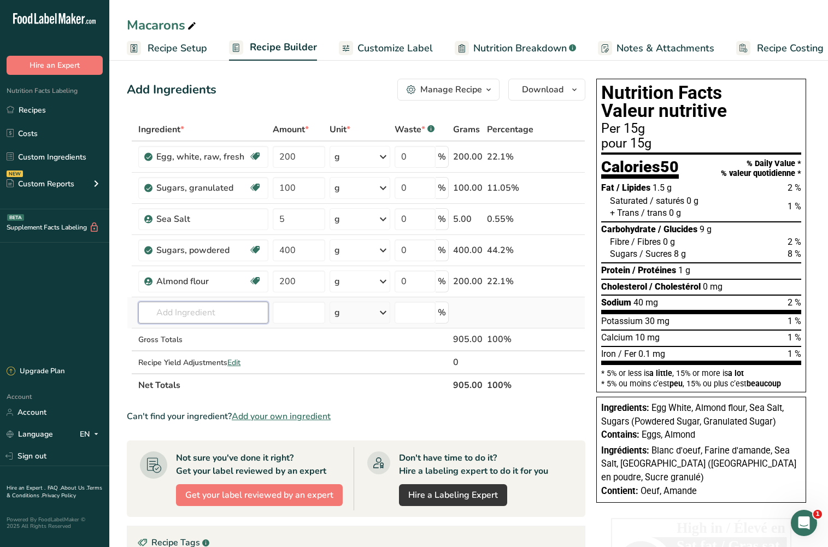
click at [175, 311] on input "text" at bounding box center [203, 313] width 130 height 22
type input "buttercream"
click at [213, 331] on div "Buttercream" at bounding box center [194, 334] width 95 height 11
type input "Buttercream"
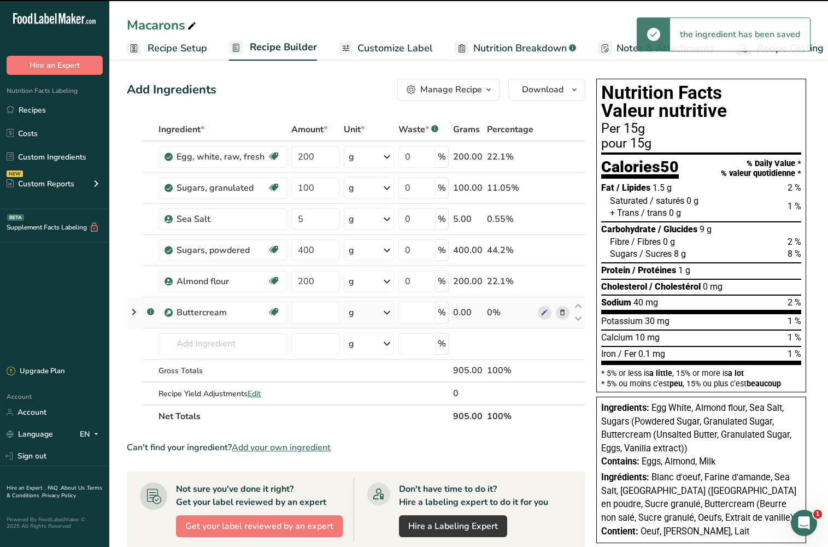
type input "0"
click at [315, 323] on td "0" at bounding box center [315, 312] width 52 height 31
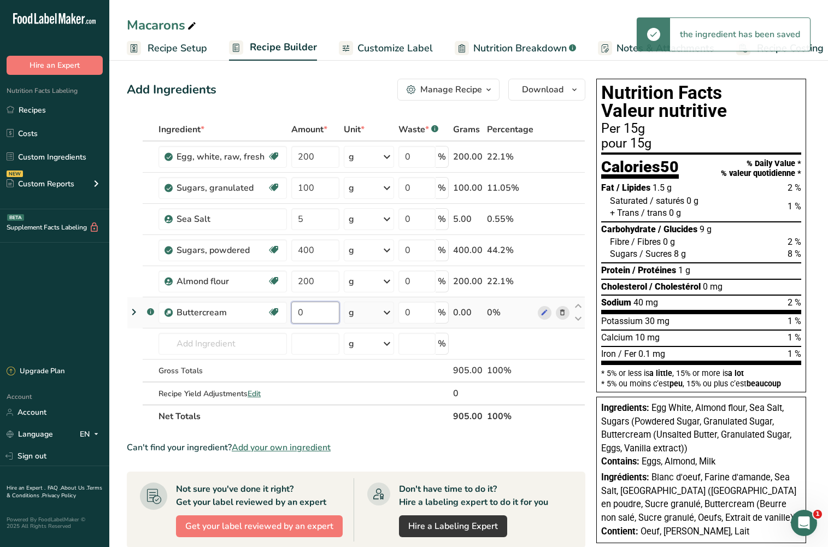
click at [315, 316] on input "0" at bounding box center [315, 313] width 48 height 22
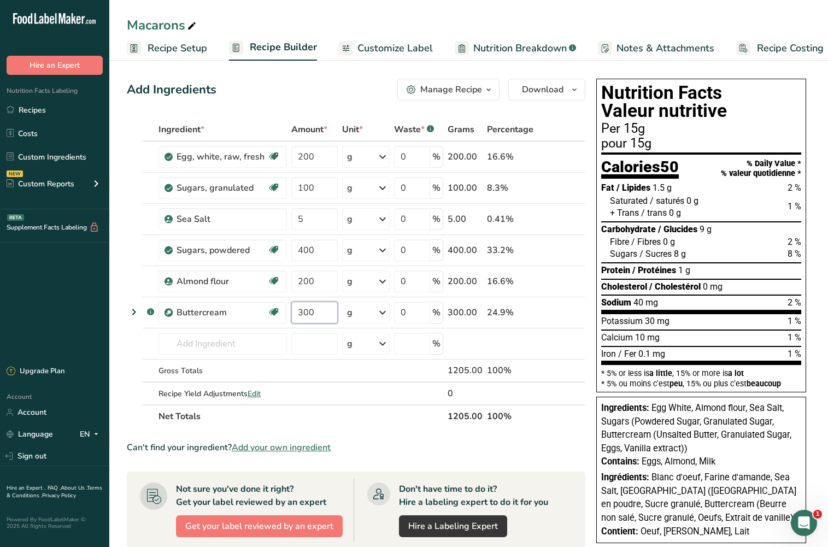
type input "300"
click at [464, 85] on div "Manage Recipe" at bounding box center [451, 89] width 62 height 13
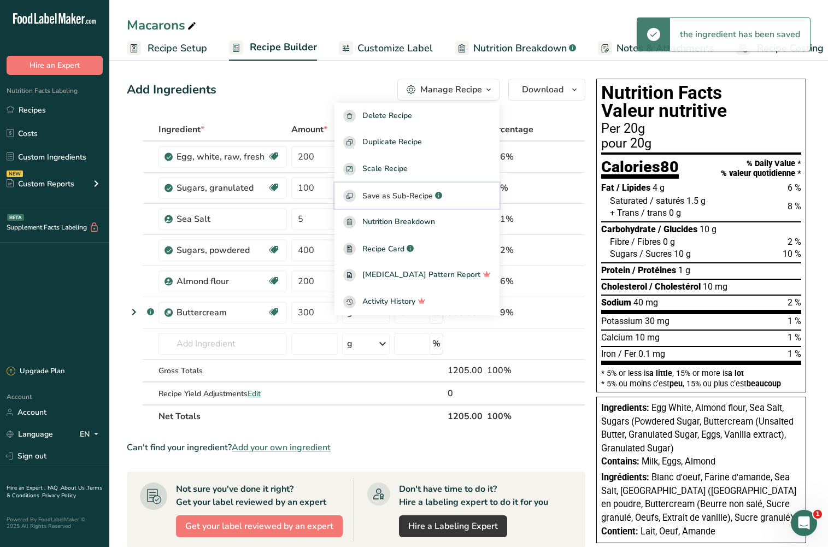
click at [433, 196] on span "Save as Sub-Recipe" at bounding box center [397, 195] width 70 height 11
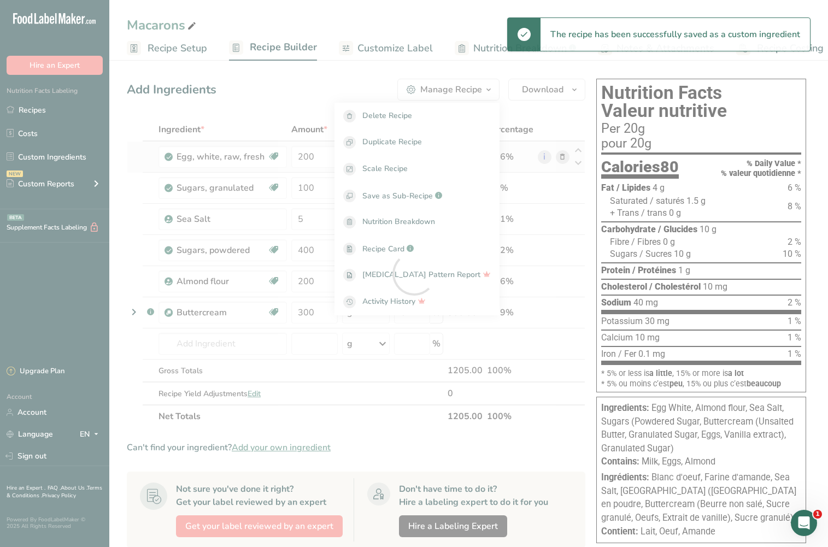
select select "30"
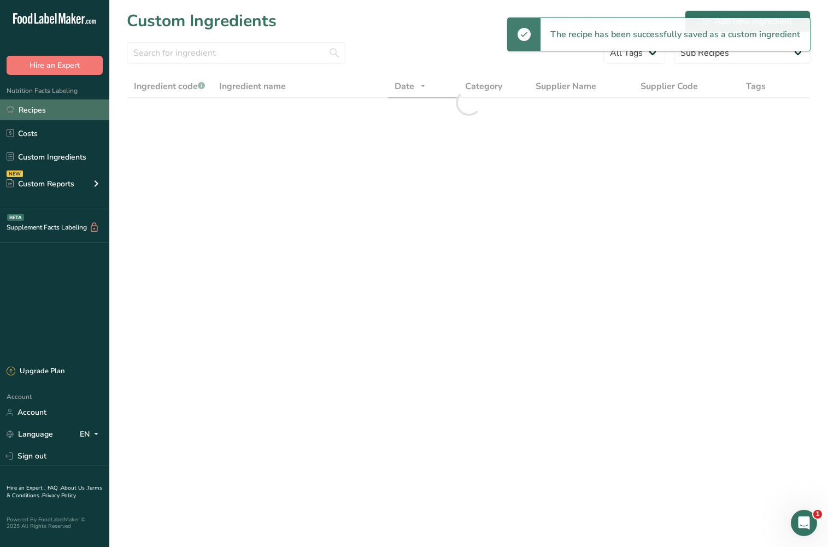
click at [52, 104] on link "Recipes" at bounding box center [54, 109] width 109 height 21
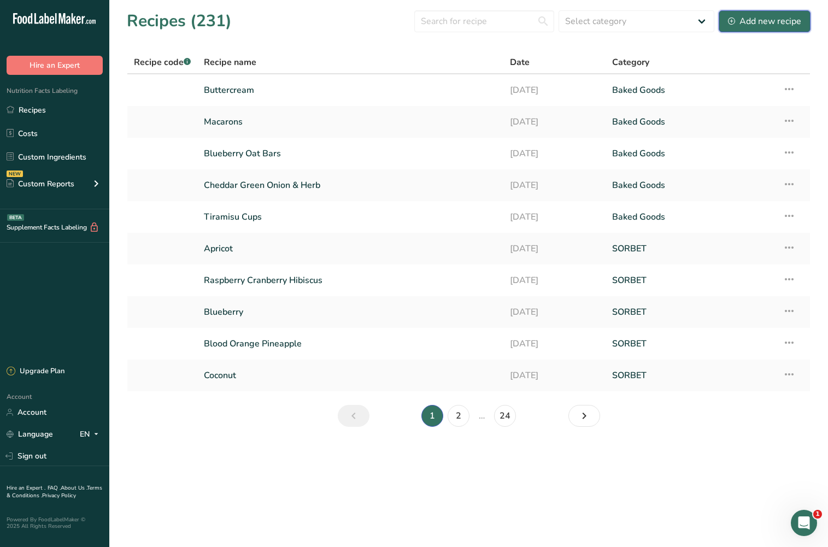
click at [780, 17] on div "Add new recipe" at bounding box center [764, 21] width 73 height 13
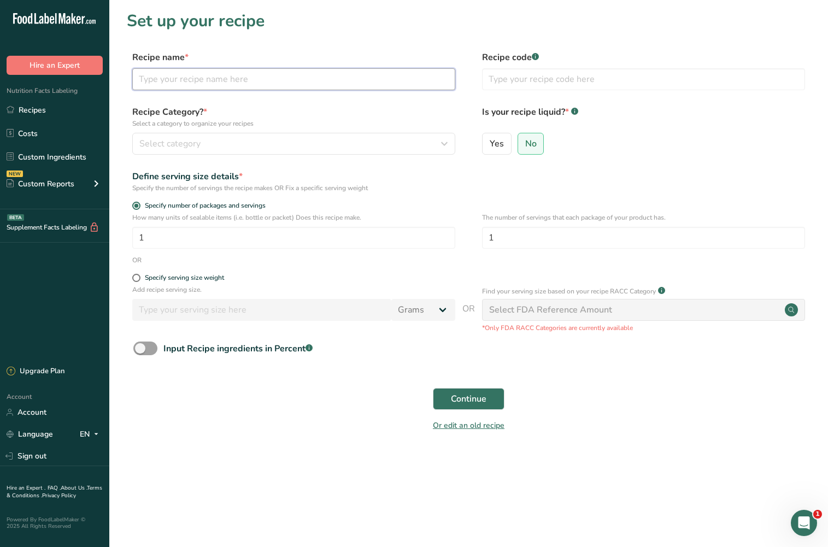
click at [252, 78] on input "text" at bounding box center [293, 79] width 323 height 22
type input "Raspberry Macarons"
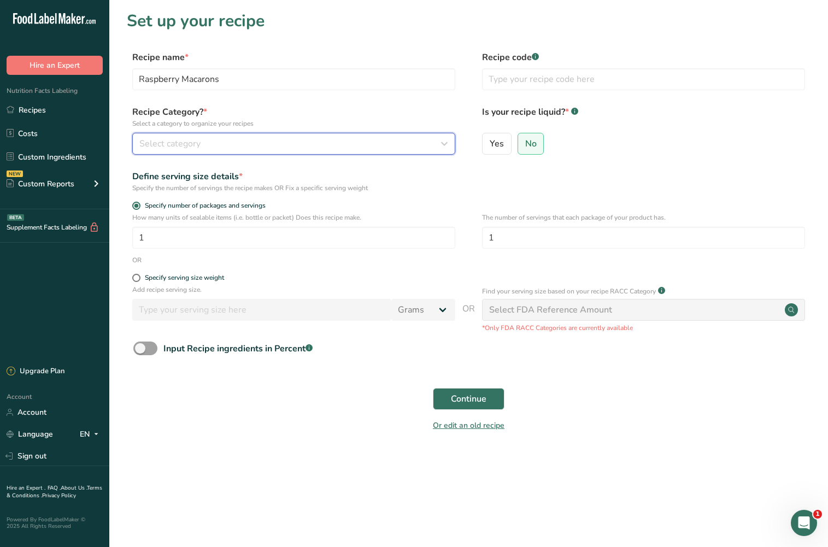
click at [226, 139] on div "Select category" at bounding box center [290, 143] width 302 height 13
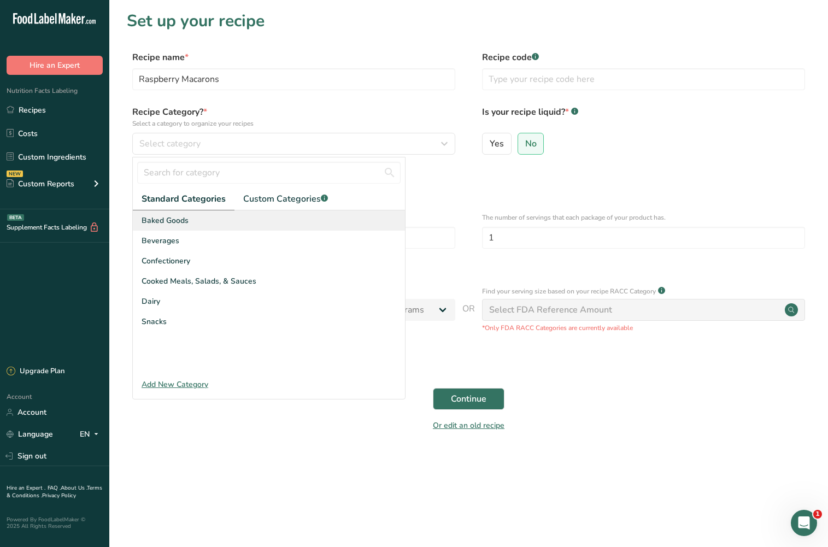
click at [206, 218] on div "Baked Goods" at bounding box center [269, 220] width 272 height 20
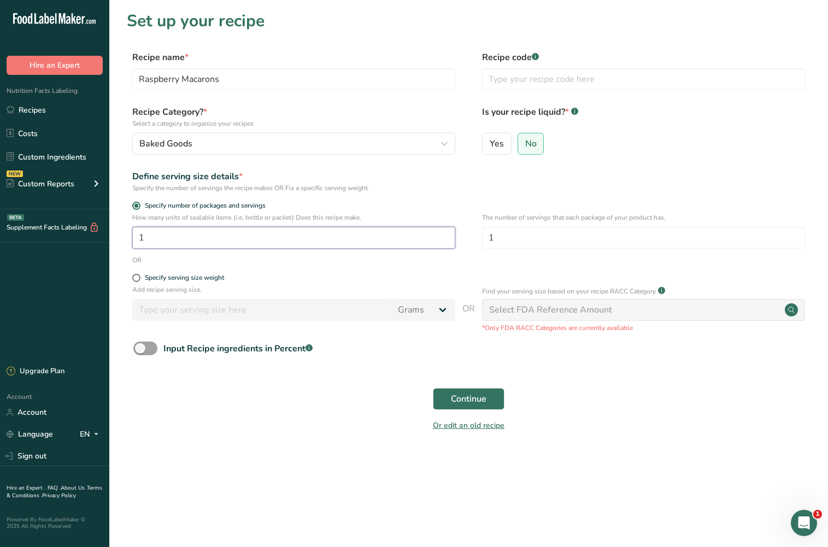
click at [192, 237] on input "1" at bounding box center [293, 238] width 323 height 22
drag, startPoint x: 192, startPoint y: 238, endPoint x: 21, endPoint y: 253, distance: 171.7
click at [21, 252] on div ".a-20{fill:#fff;} Hire an Expert Nutrition Facts Labeling Recipes Costs Custom …" at bounding box center [414, 273] width 828 height 547
type input "240"
click at [459, 402] on span "Continue" at bounding box center [469, 398] width 36 height 13
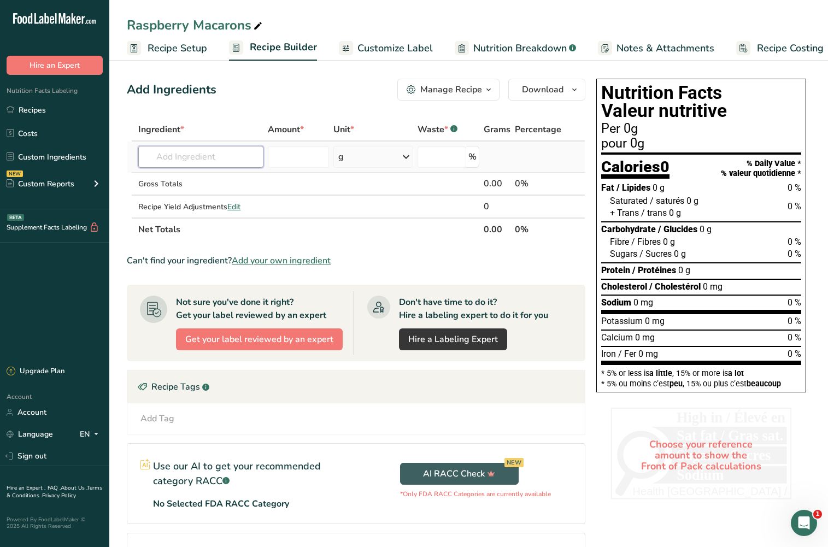
click at [208, 159] on input "text" at bounding box center [200, 157] width 125 height 22
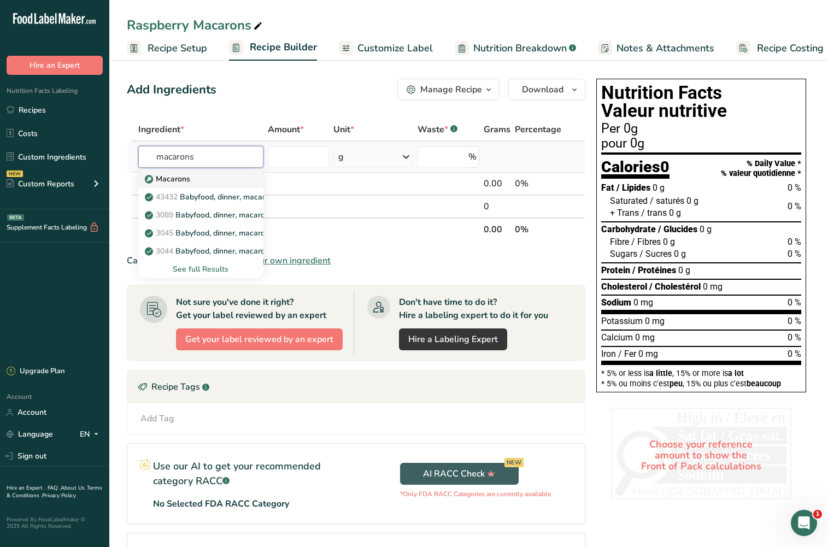
type input "macarons"
click at [217, 172] on link "Macarons" at bounding box center [200, 179] width 125 height 18
type input "Macarons"
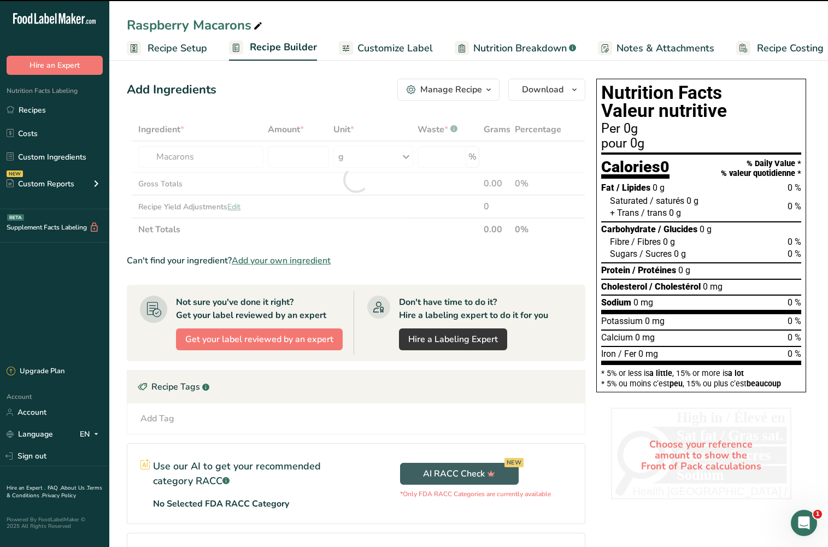
type input "0"
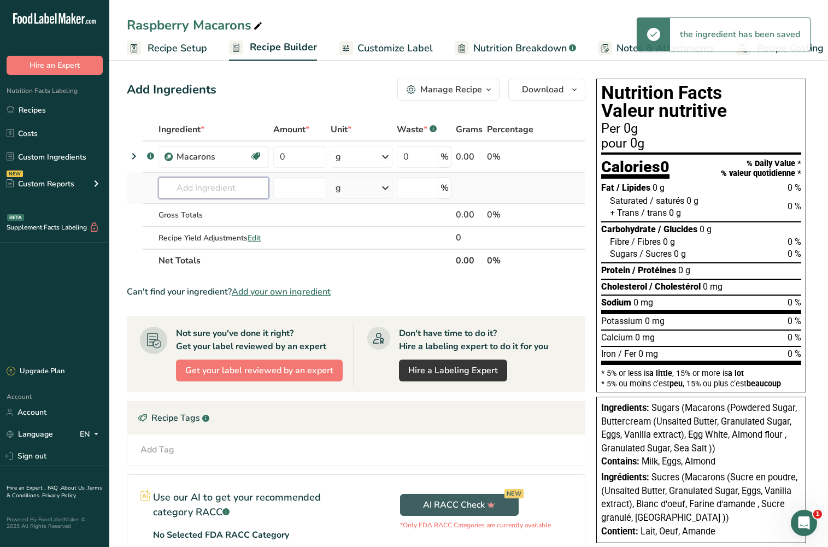
click at [199, 187] on input "text" at bounding box center [213, 188] width 110 height 22
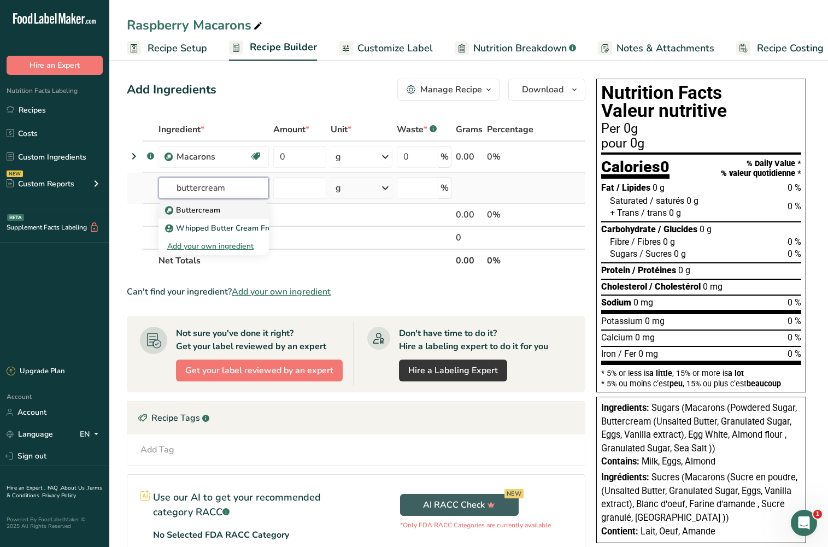
type input "buttercream"
click at [226, 212] on div "Buttercream" at bounding box center [204, 209] width 75 height 11
type input "Buttercream"
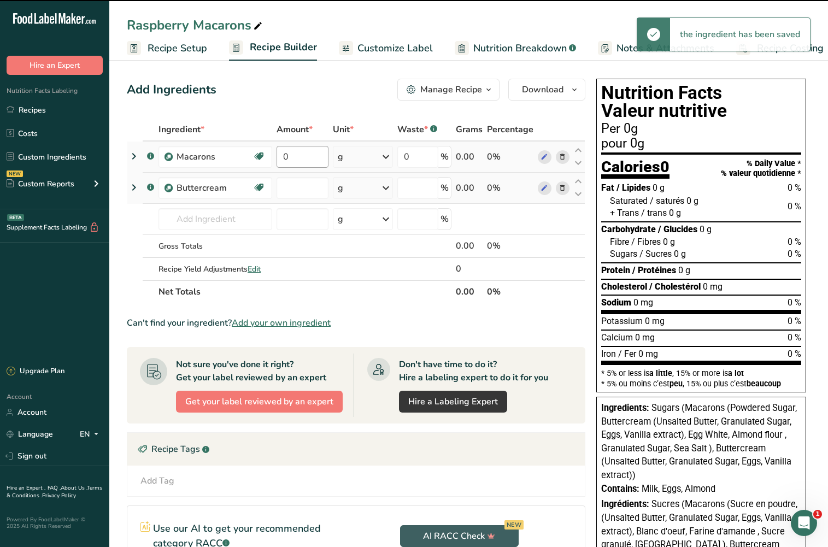
type input "0"
click at [300, 157] on input "0" at bounding box center [302, 157] width 52 height 22
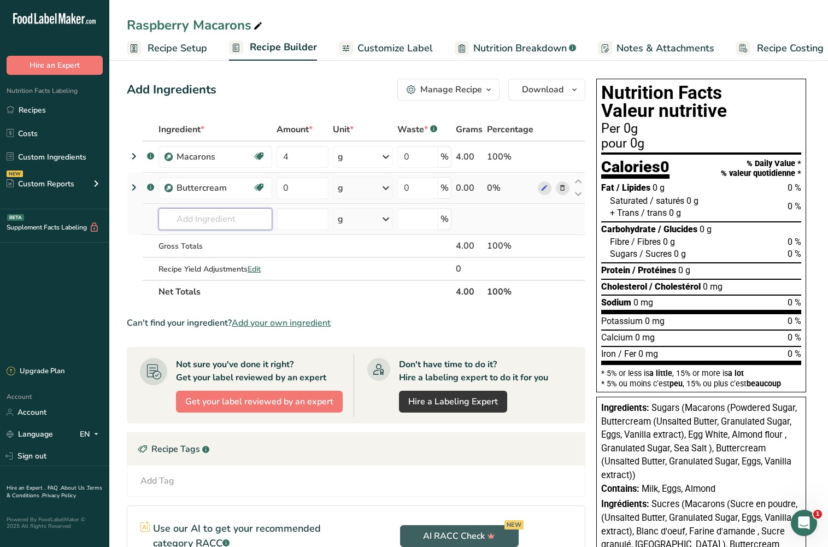
click at [231, 214] on div "Ingredient * Amount * Unit * Waste * .a-a{fill:#347362;}.b-a{fill:#fff;} Grams …" at bounding box center [356, 210] width 458 height 185
drag, startPoint x: 300, startPoint y: 156, endPoint x: 265, endPoint y: 149, distance: 35.6
click at [265, 149] on tr ".a-a{fill:#347362;}.b-a{fill:#fff;} Macarons Dairy free Gluten free Vegan Veget…" at bounding box center [355, 156] width 457 height 31
type input "400"
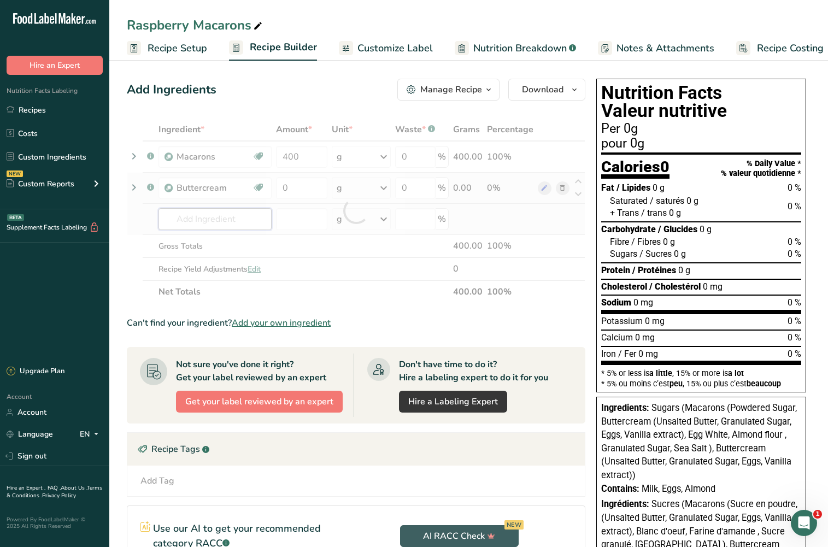
click at [227, 216] on div "Ingredient * Amount * Unit * Waste * .a-a{fill:#347362;}.b-a{fill:#fff;} Grams …" at bounding box center [356, 210] width 458 height 185
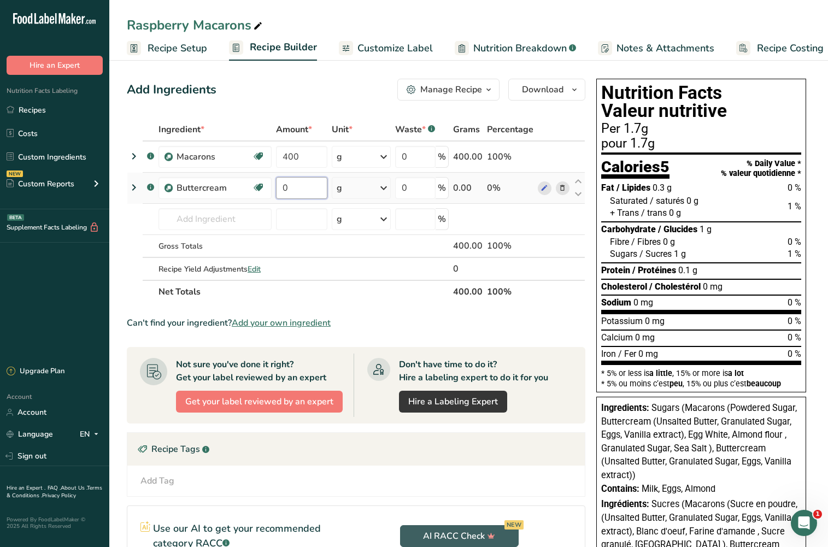
drag, startPoint x: 291, startPoint y: 192, endPoint x: 280, endPoint y: 192, distance: 10.9
click at [280, 192] on input "0" at bounding box center [302, 188] width 52 height 22
type input "200"
click at [180, 219] on div "Ingredient * Amount * Unit * Waste * .a-a{fill:#347362;}.b-a{fill:#fff;} Grams …" at bounding box center [356, 210] width 458 height 185
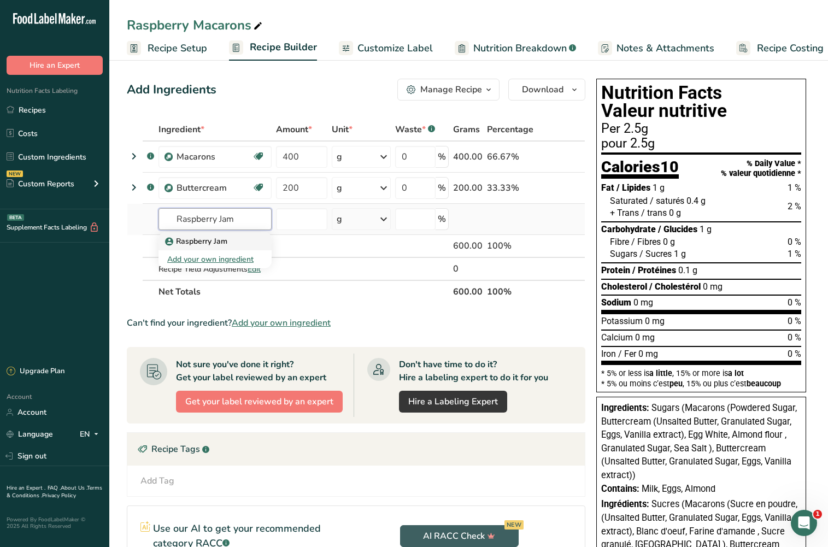
type input "Raspberry Jam"
click at [192, 240] on p "Raspberry Jam" at bounding box center [197, 240] width 60 height 11
type input "Raspberry Jam"
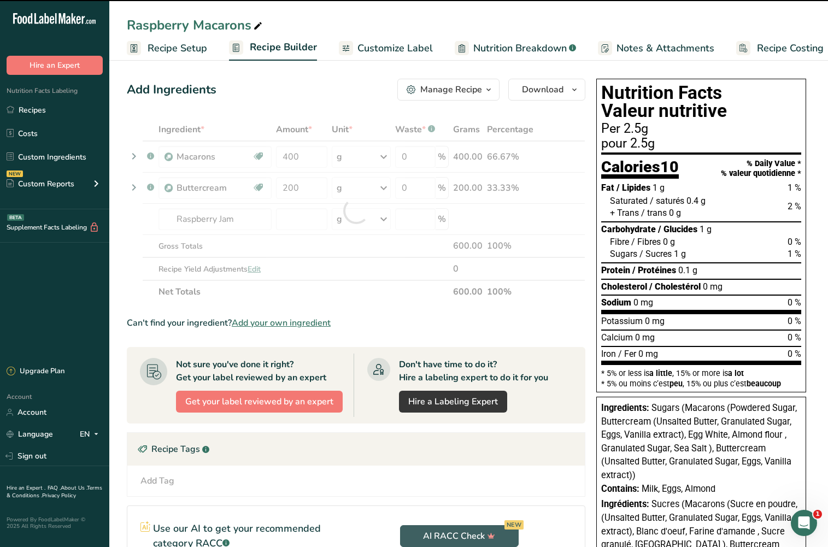
type input "0"
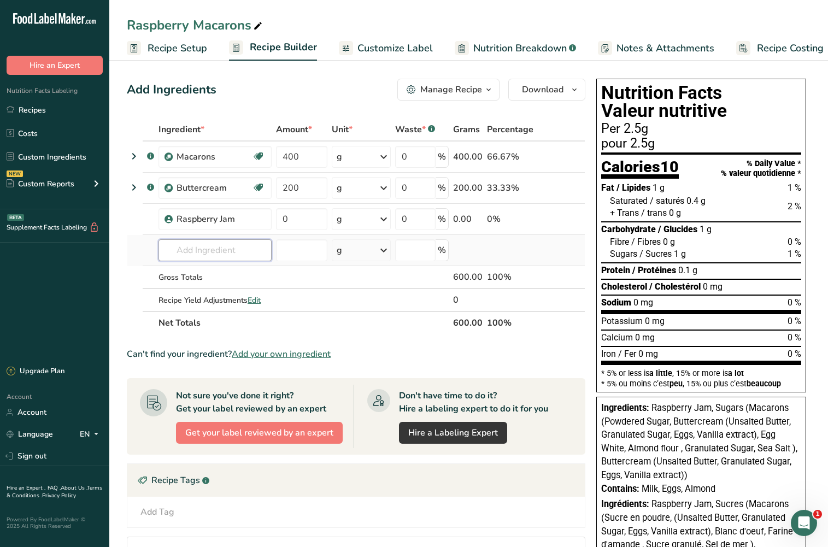
click at [232, 250] on input "text" at bounding box center [214, 250] width 113 height 22
type input "Raspberry Compote"
drag, startPoint x: 205, startPoint y: 251, endPoint x: 167, endPoint y: 253, distance: 37.8
click at [167, 253] on input "Raspberry Compote" at bounding box center [214, 250] width 113 height 22
click at [319, 221] on input "0" at bounding box center [302, 219] width 52 height 22
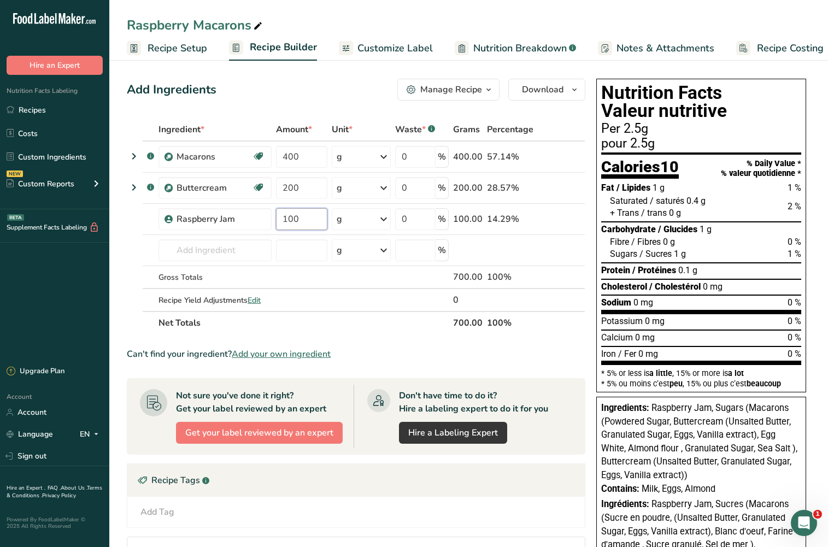
type input "100"
click at [585, 397] on div "Add Ingredients Manage Recipe Delete Recipe Duplicate Recipe Scale Recipe Save …" at bounding box center [359, 393] width 465 height 638
click at [551, 81] on button "Download" at bounding box center [546, 90] width 77 height 22
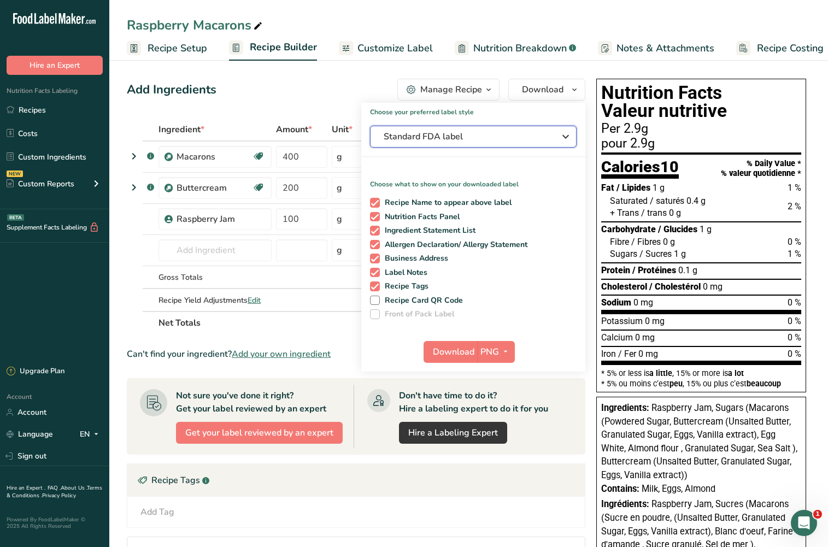
click at [517, 137] on span "Standard FDA label" at bounding box center [465, 136] width 164 height 13
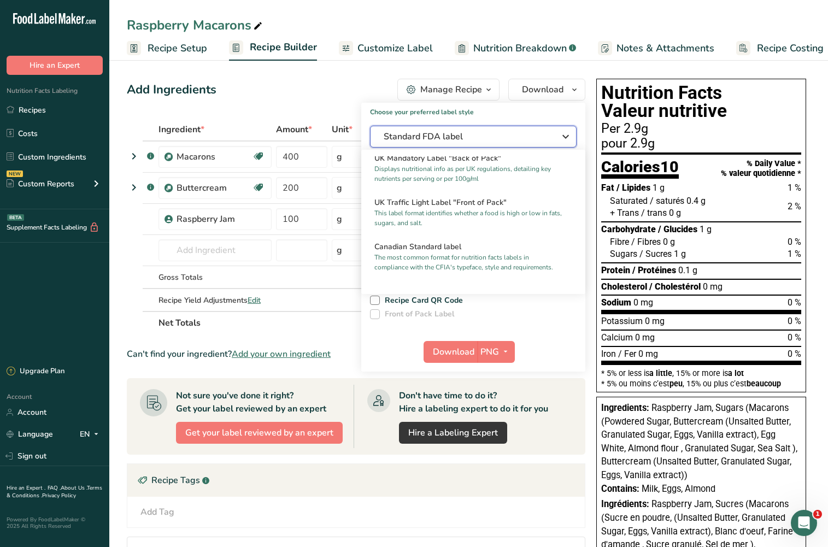
scroll to position [382, 0]
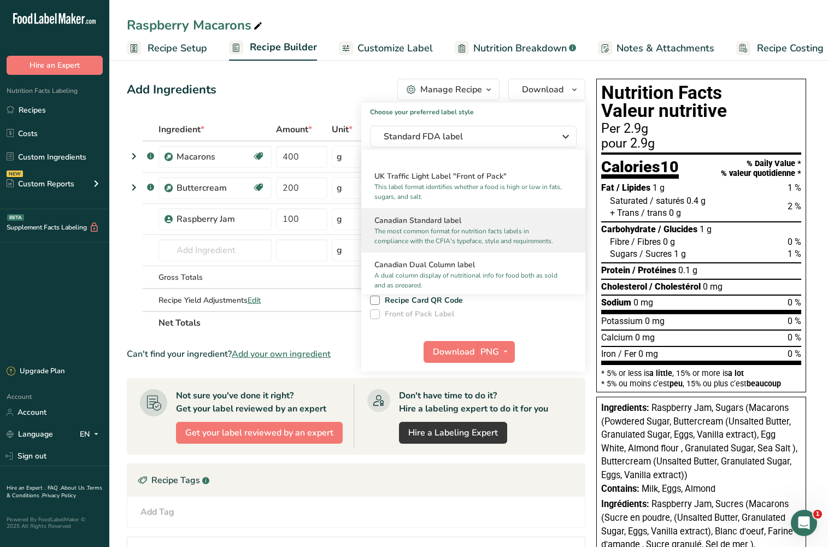
click at [459, 244] on p "The most common format for nutrition facts labels in compliance with the CFIA's…" at bounding box center [468, 236] width 188 height 20
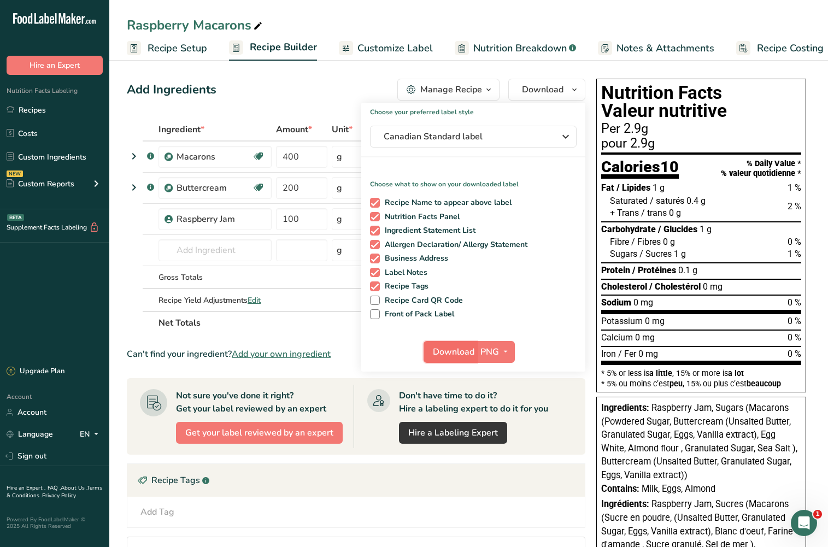
click at [467, 347] on span "Download" at bounding box center [454, 351] width 42 height 13
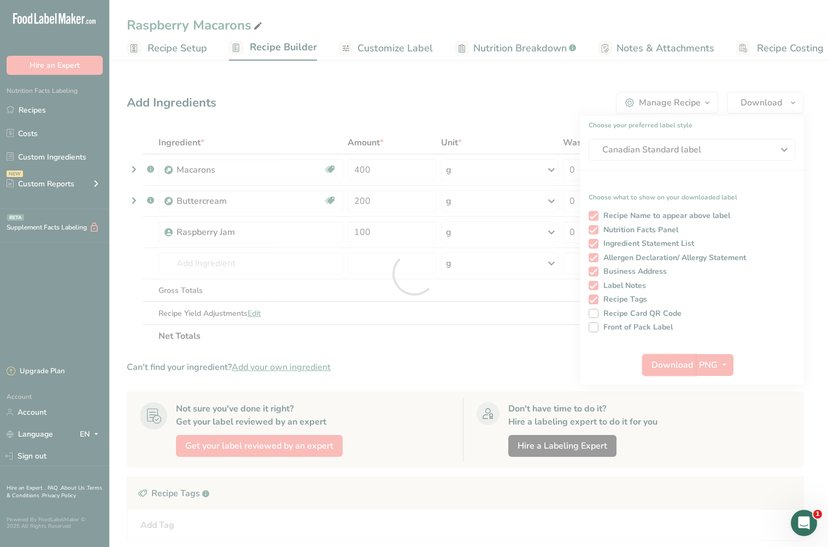
scroll to position [0, 0]
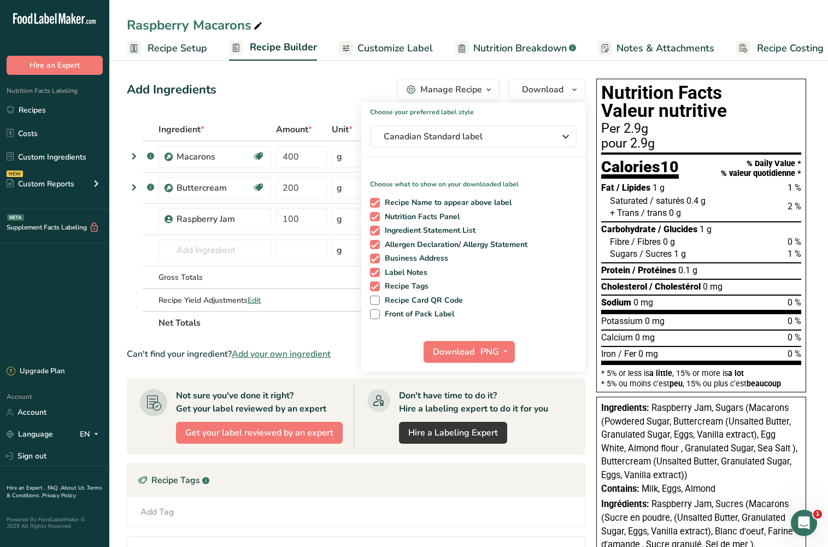
click at [68, 102] on link "Recipes" at bounding box center [54, 109] width 109 height 21
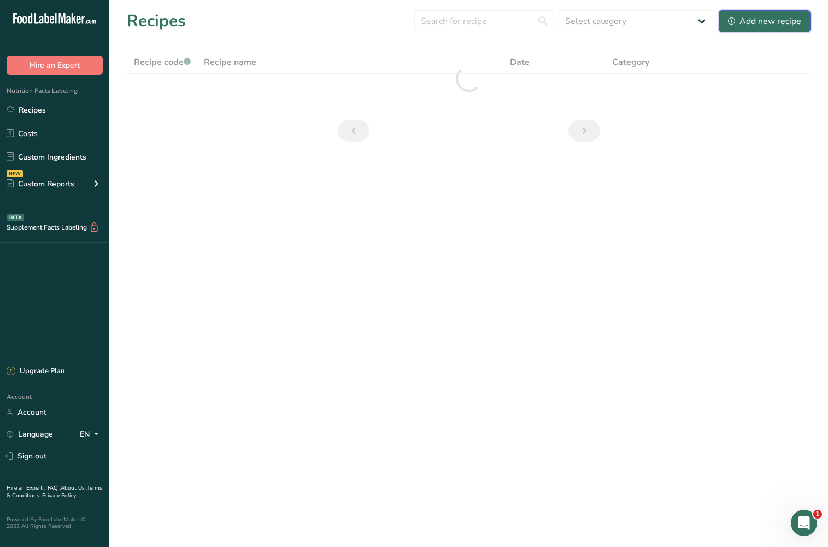
click at [791, 16] on div "Add new recipe" at bounding box center [764, 21] width 73 height 13
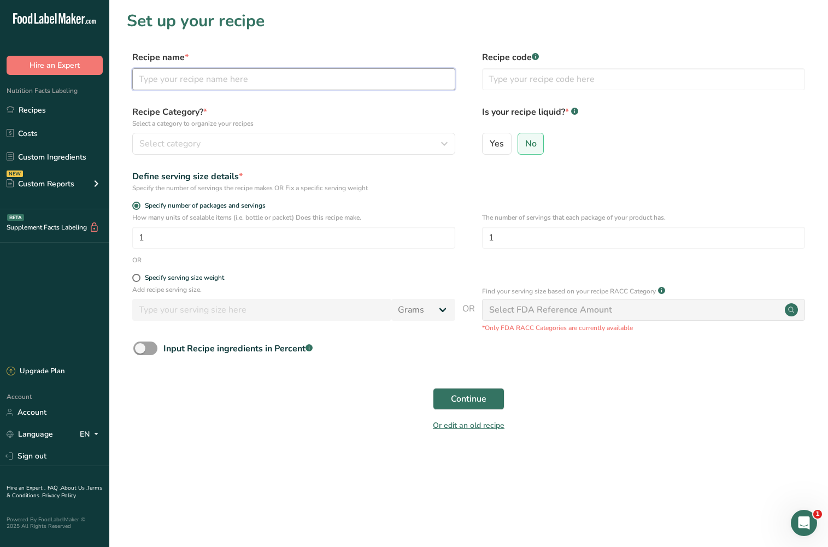
click at [276, 86] on input "text" at bounding box center [293, 79] width 323 height 22
type input "Blueberry Macarons"
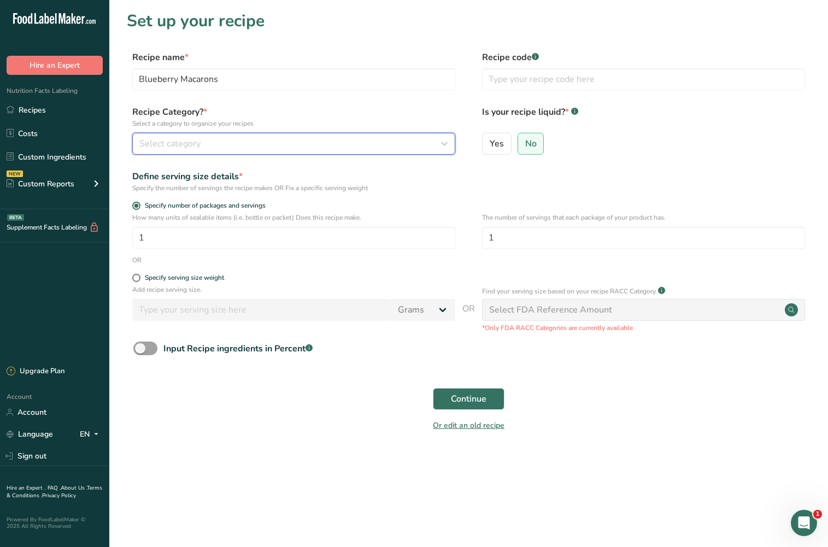
click at [247, 147] on div "Select category" at bounding box center [290, 143] width 302 height 13
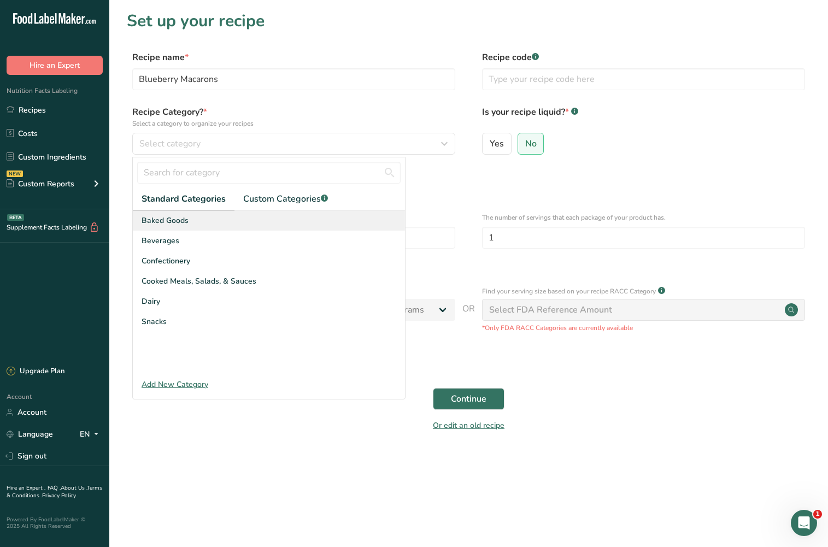
click at [222, 220] on div "Baked Goods" at bounding box center [269, 220] width 272 height 20
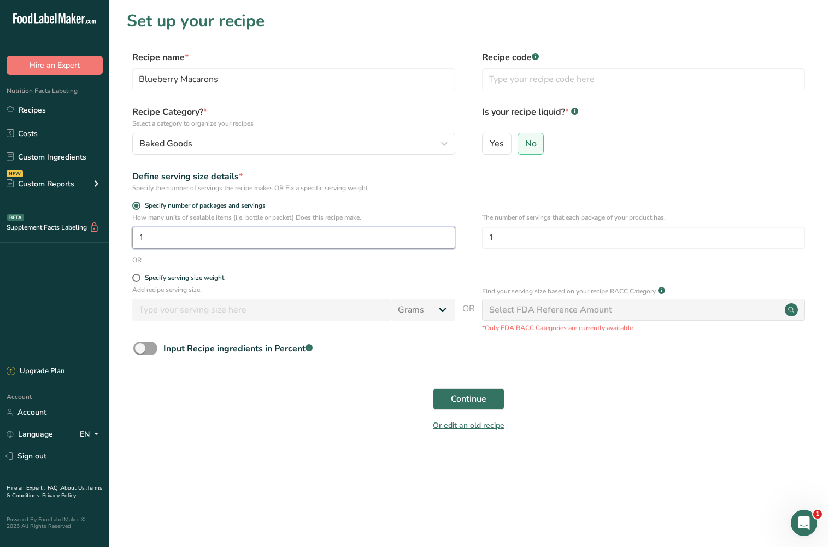
drag, startPoint x: 162, startPoint y: 237, endPoint x: 140, endPoint y: 230, distance: 22.3
click at [136, 233] on input "1" at bounding box center [293, 238] width 323 height 22
type input "284"
click at [455, 398] on span "Continue" at bounding box center [469, 398] width 36 height 13
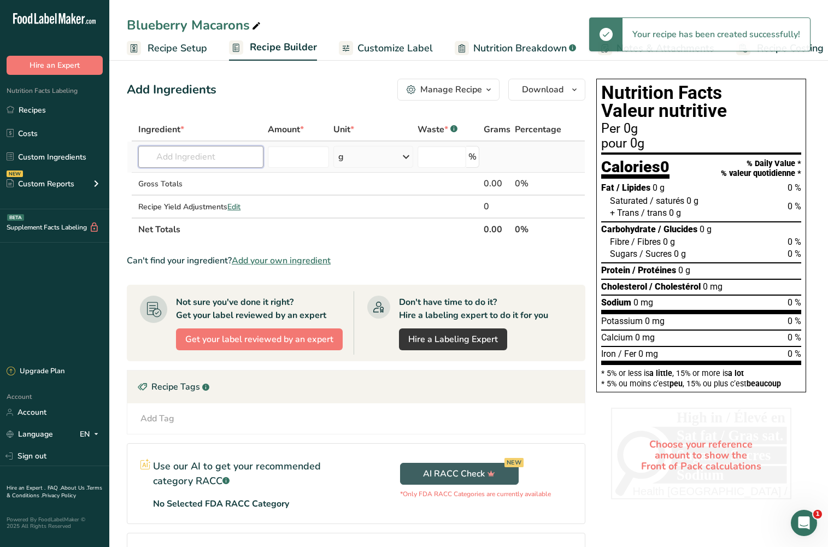
click at [176, 157] on input "text" at bounding box center [200, 157] width 125 height 22
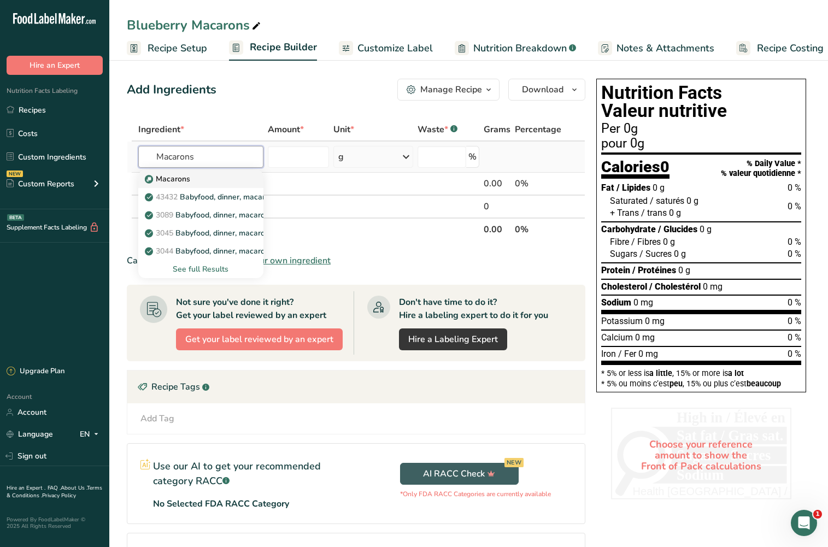
type input "Macarons"
click at [183, 179] on p "Macarons" at bounding box center [168, 178] width 43 height 11
type input "Macarons"
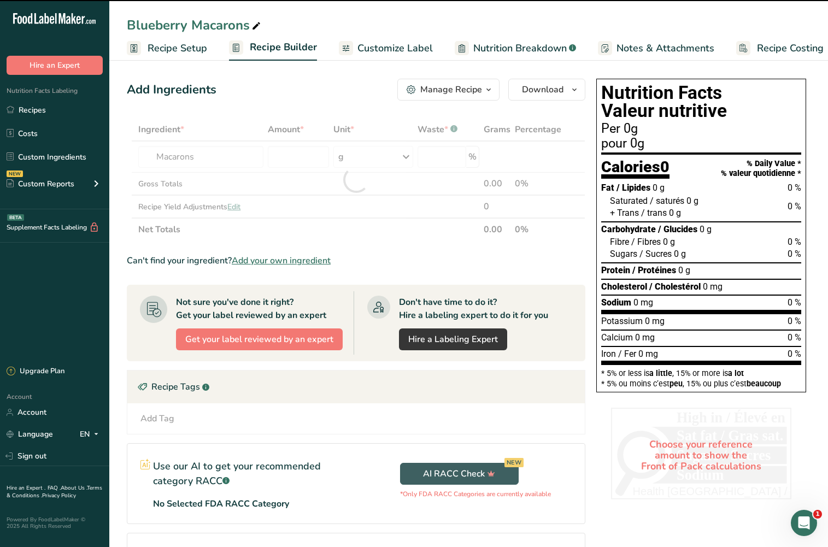
type input "0"
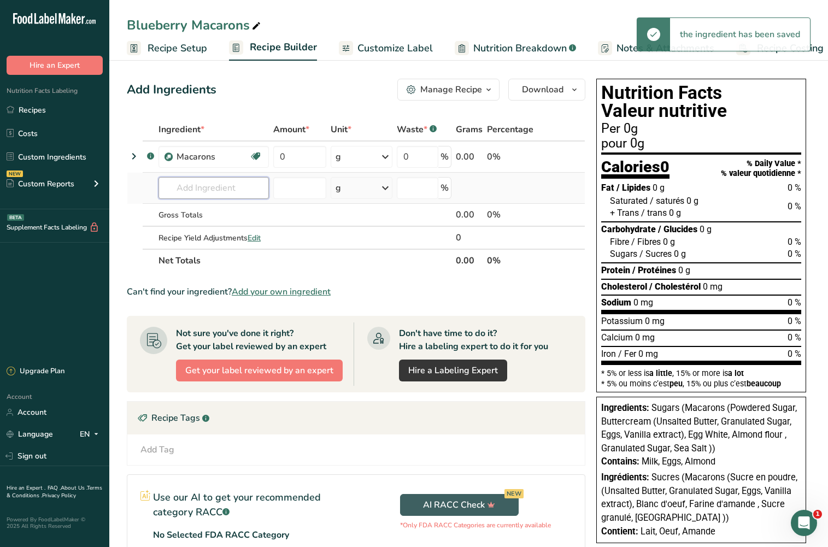
click at [192, 187] on input "text" at bounding box center [213, 188] width 110 height 22
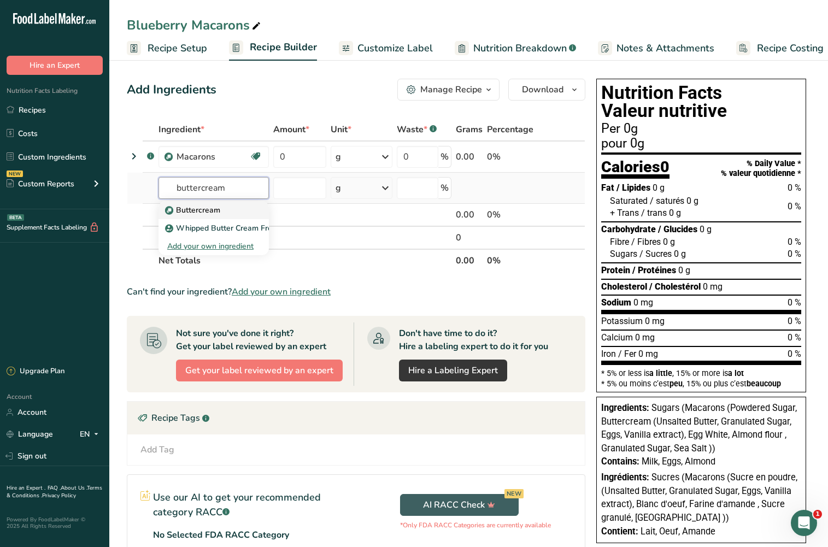
type input "buttercream"
click at [211, 205] on p "Buttercream" at bounding box center [193, 209] width 53 height 11
type input "Buttercream"
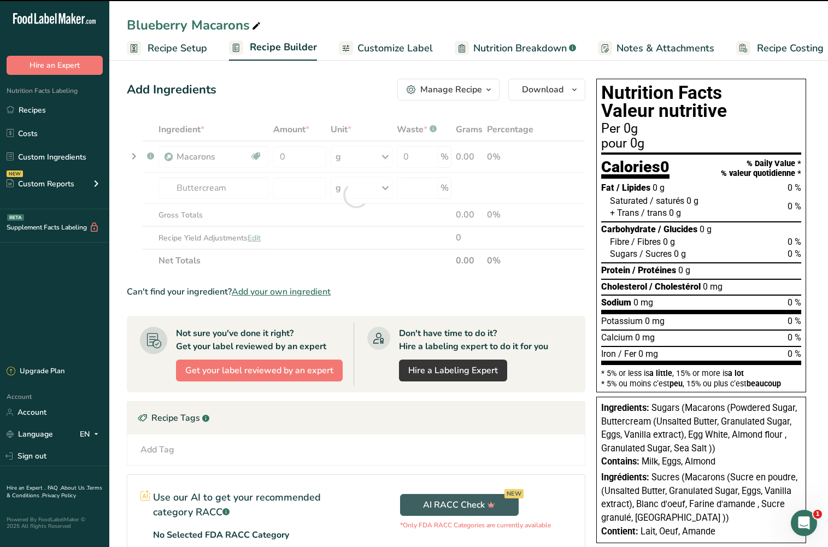
type input "0"
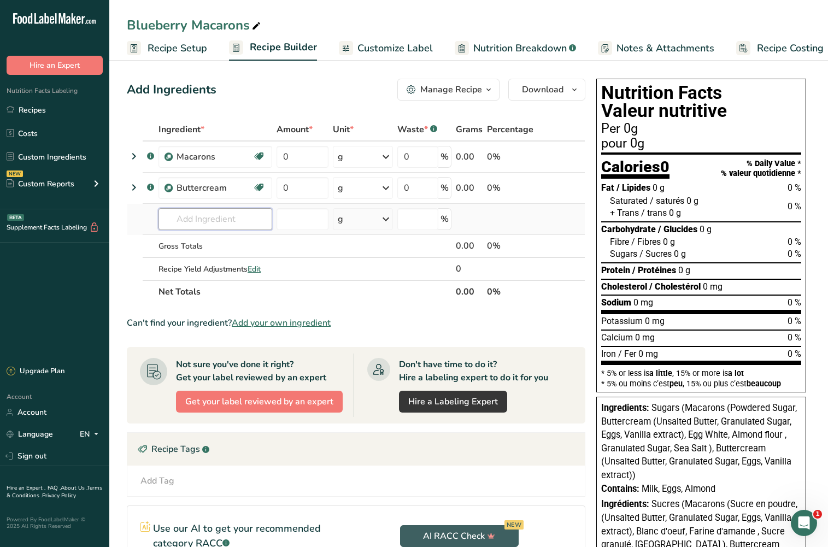
click at [204, 220] on input "text" at bounding box center [215, 219] width 114 height 22
click at [247, 218] on input "Blueberry Compote" at bounding box center [215, 219] width 114 height 22
click at [258, 241] on link "Blueberry Jam" at bounding box center [215, 241] width 114 height 18
type input "Blueberry Jam"
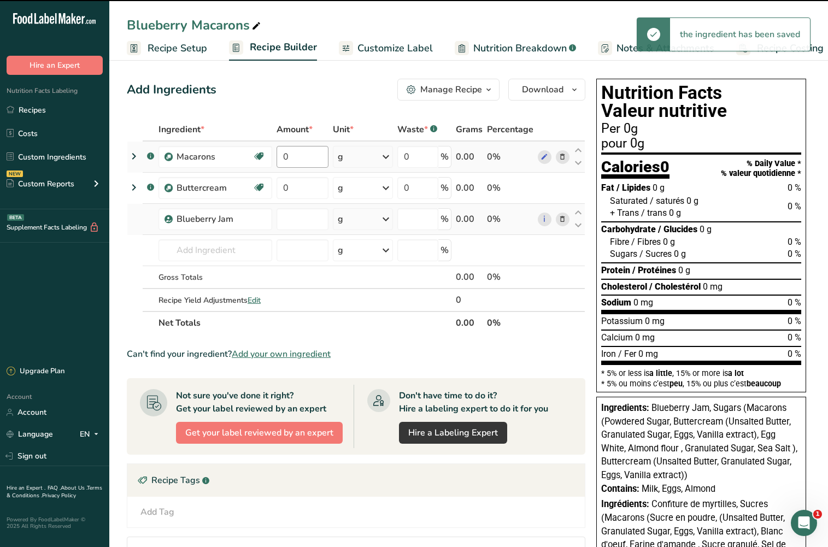
type input "0"
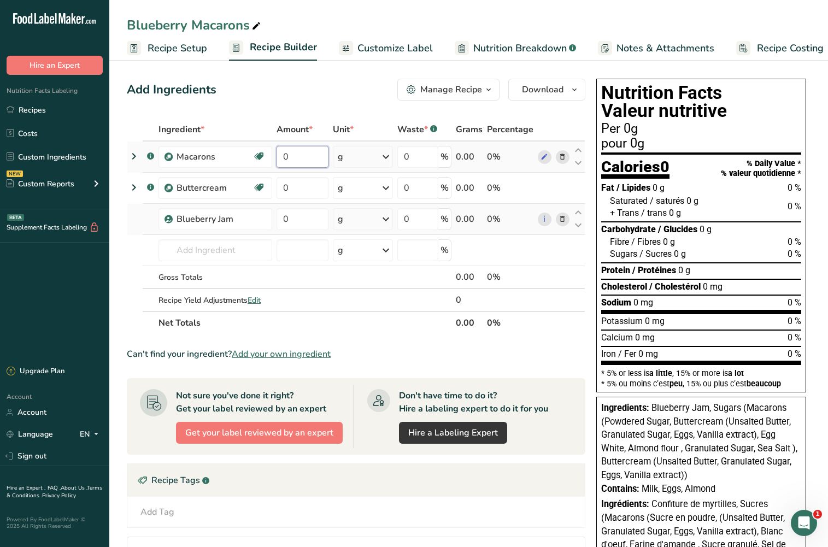
drag, startPoint x: 302, startPoint y: 157, endPoint x: 280, endPoint y: 155, distance: 22.0
click at [280, 155] on input "0" at bounding box center [302, 157] width 52 height 22
type input "400"
click at [293, 183] on div "Ingredient * Amount * Unit * Waste * .a-a{fill:#347362;}.b-a{fill:#fff;} Grams …" at bounding box center [356, 226] width 458 height 216
type input "200"
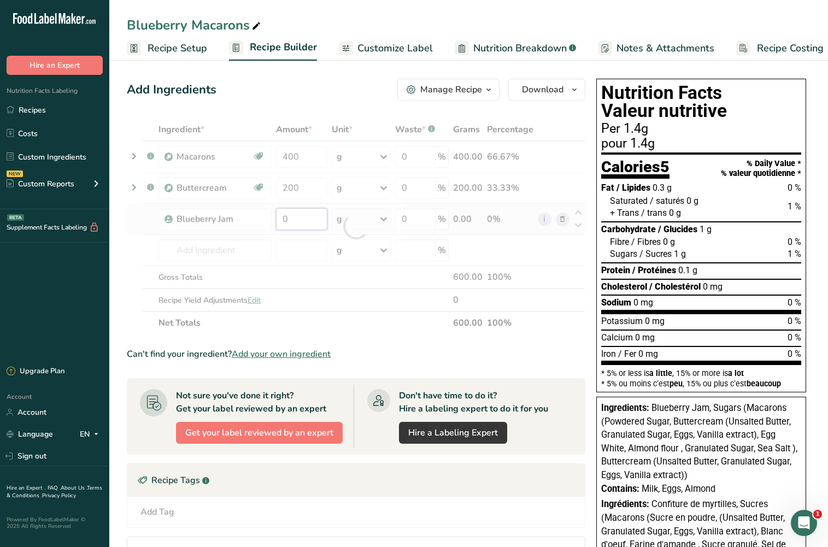
click at [309, 222] on div "Ingredient * Amount * Unit * Waste * .a-a{fill:#347362;}.b-a{fill:#fff;} Grams …" at bounding box center [356, 226] width 458 height 216
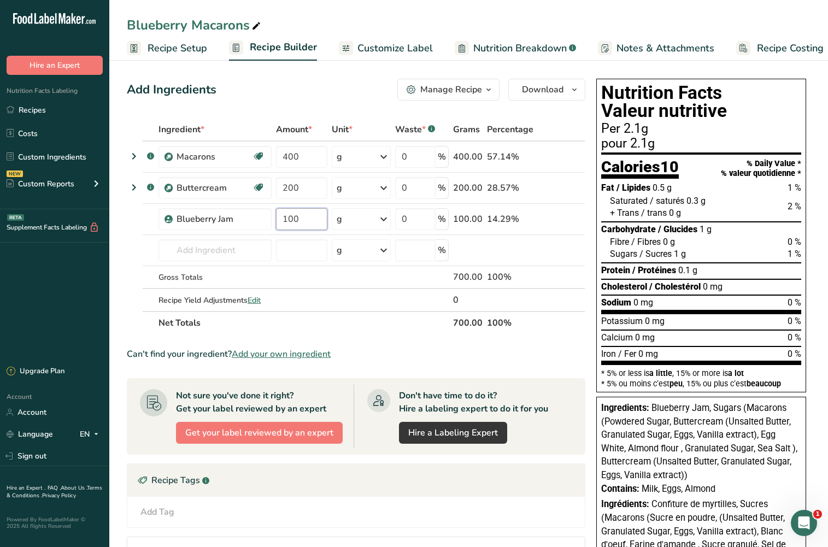
type input "100"
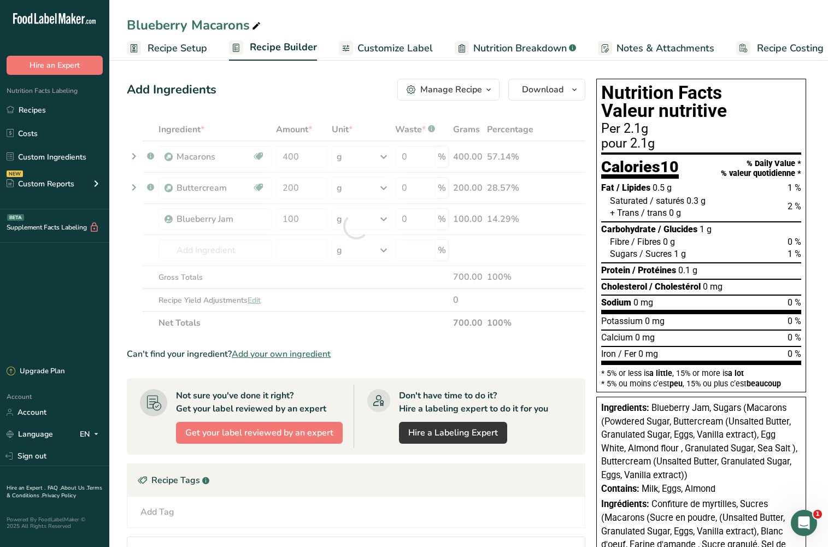
click at [777, 283] on div "Cholesterol / Cholestérol 0 mg" at bounding box center [701, 287] width 200 height 12
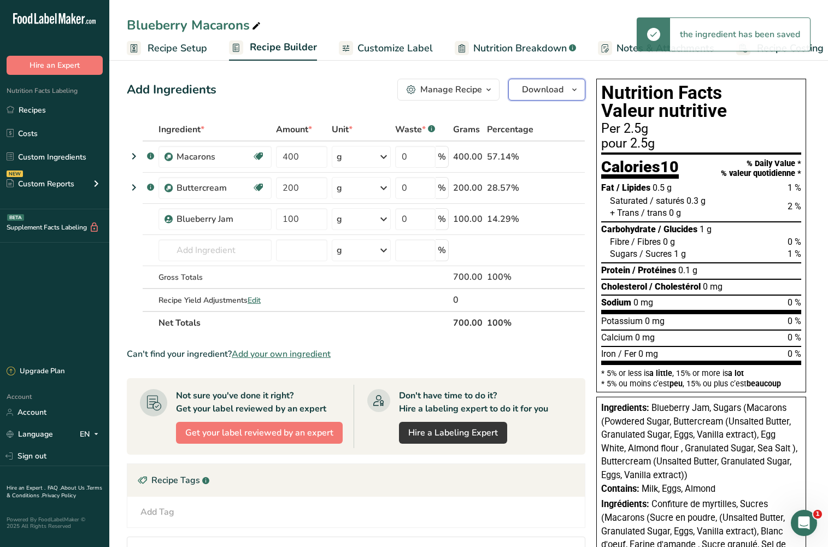
click at [559, 91] on span "Download" at bounding box center [543, 89] width 42 height 13
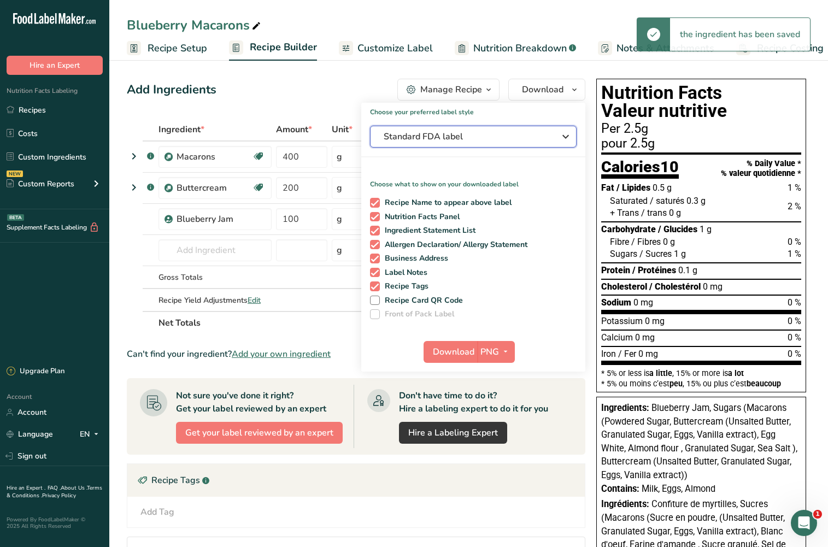
click at [531, 135] on span "Standard FDA label" at bounding box center [465, 136] width 164 height 13
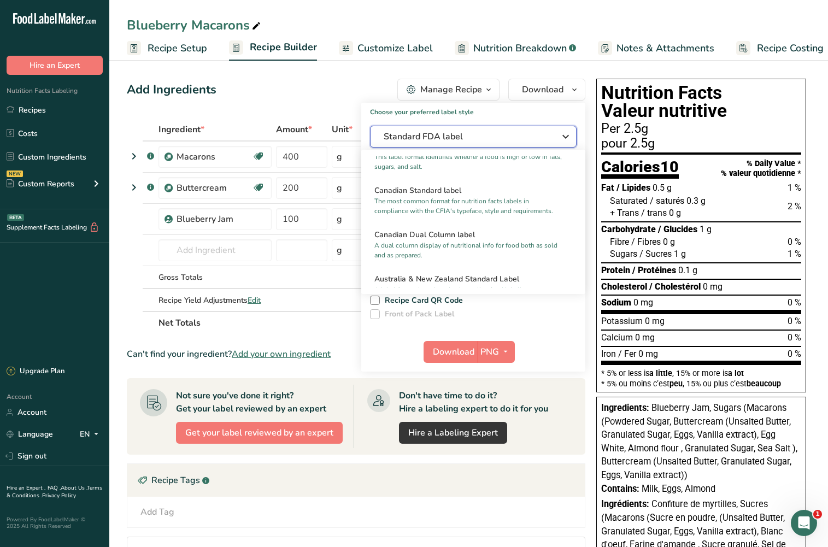
scroll to position [437, 0]
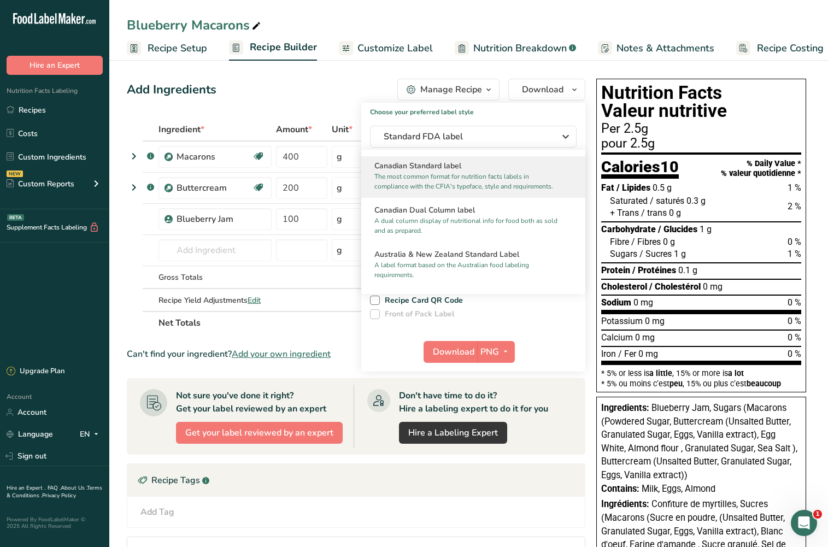
click at [504, 191] on p "The most common format for nutrition facts labels in compliance with the CFIA's…" at bounding box center [468, 182] width 188 height 20
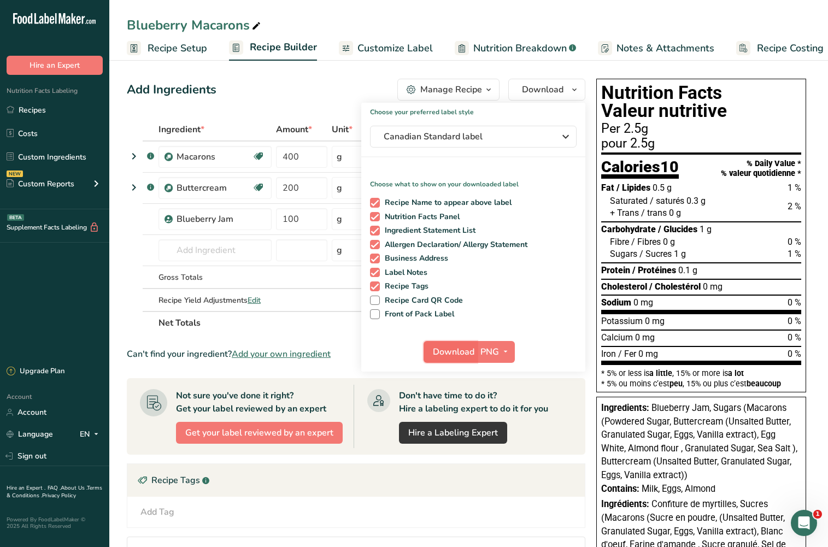
click at [465, 351] on span "Download" at bounding box center [454, 351] width 42 height 13
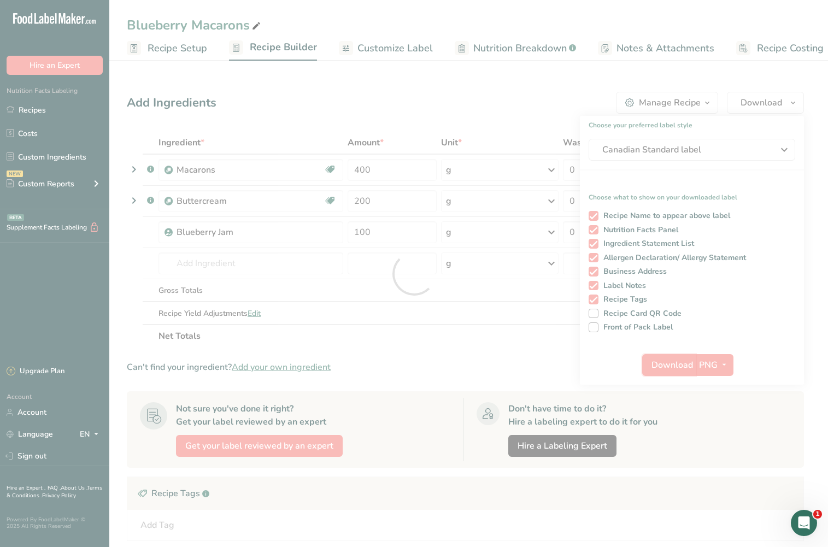
scroll to position [0, 0]
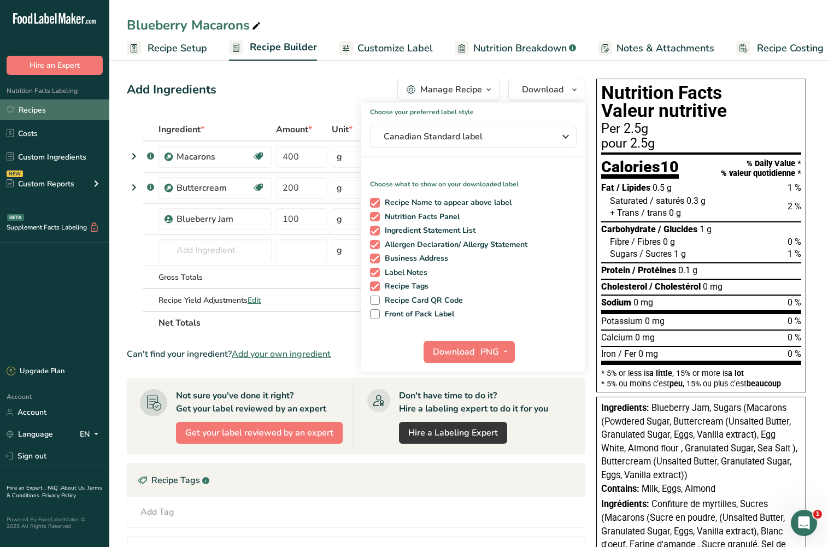
click at [68, 103] on link "Recipes" at bounding box center [54, 109] width 109 height 21
